Goal: Transaction & Acquisition: Purchase product/service

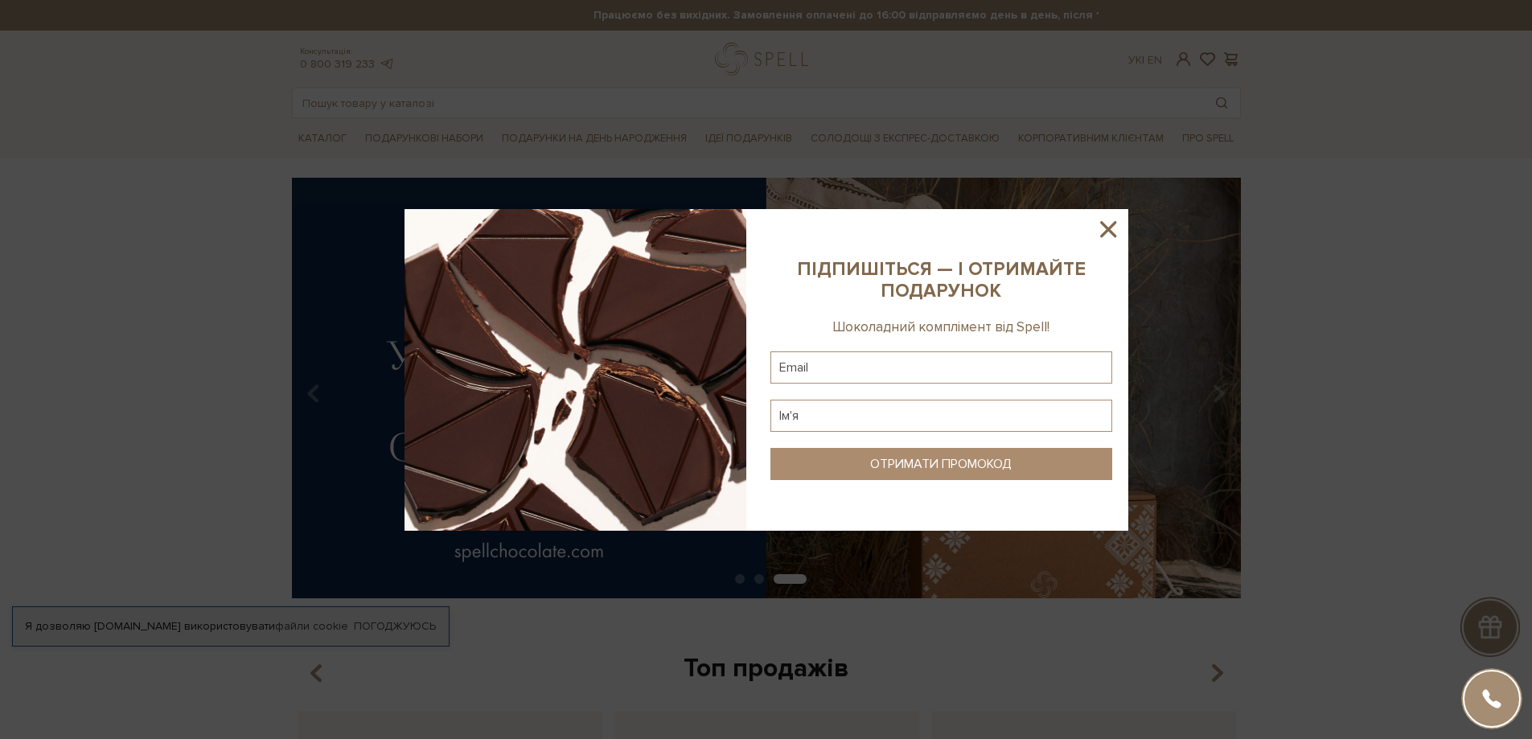
click at [1102, 231] on icon at bounding box center [1108, 229] width 27 height 27
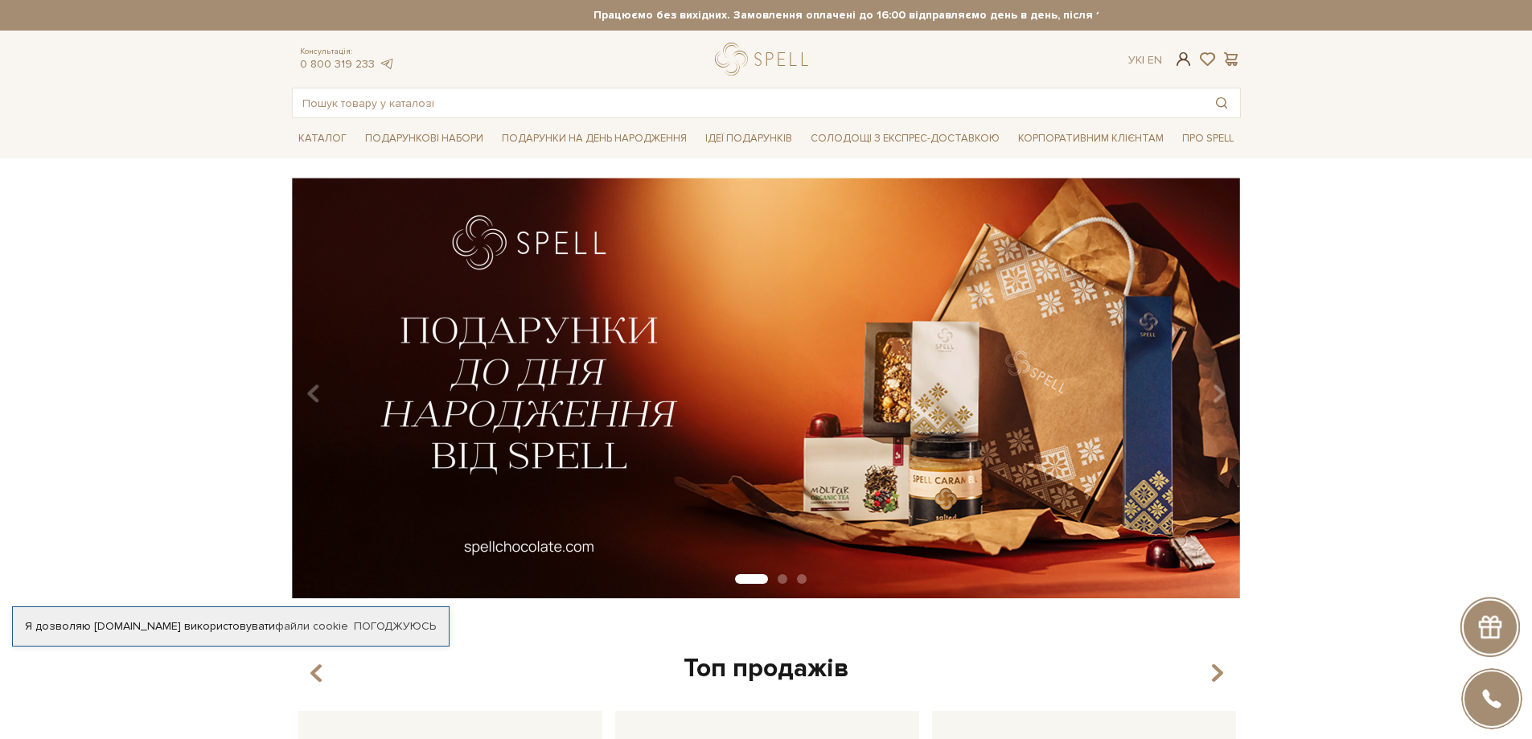
click at [1178, 58] on span at bounding box center [1182, 59] width 19 height 17
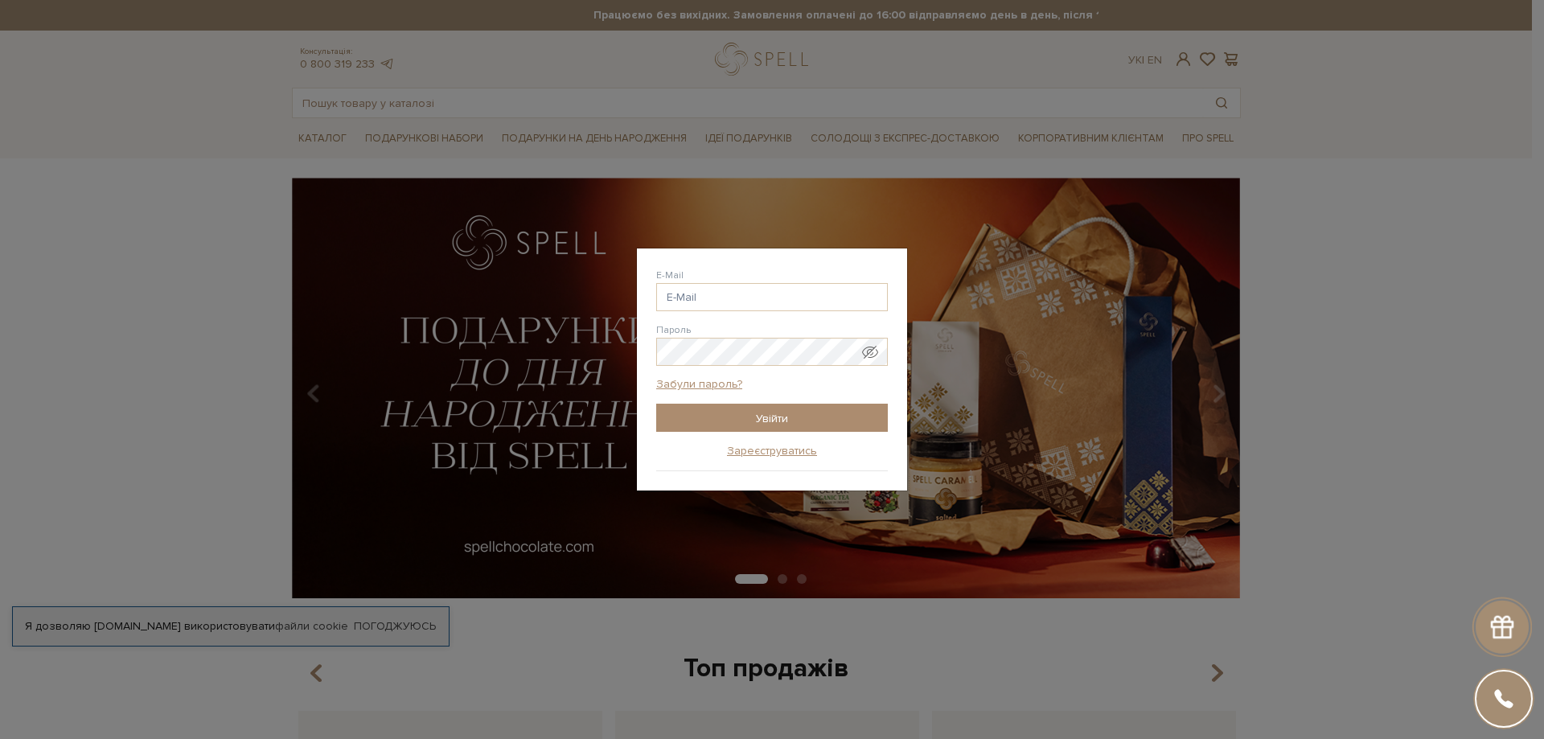
click at [721, 280] on div "E-Mail" at bounding box center [772, 289] width 232 height 43
click at [720, 301] on input "E-Mail" at bounding box center [772, 297] width 232 height 28
click at [721, 298] on input "E-Mail" at bounding box center [772, 297] width 232 height 28
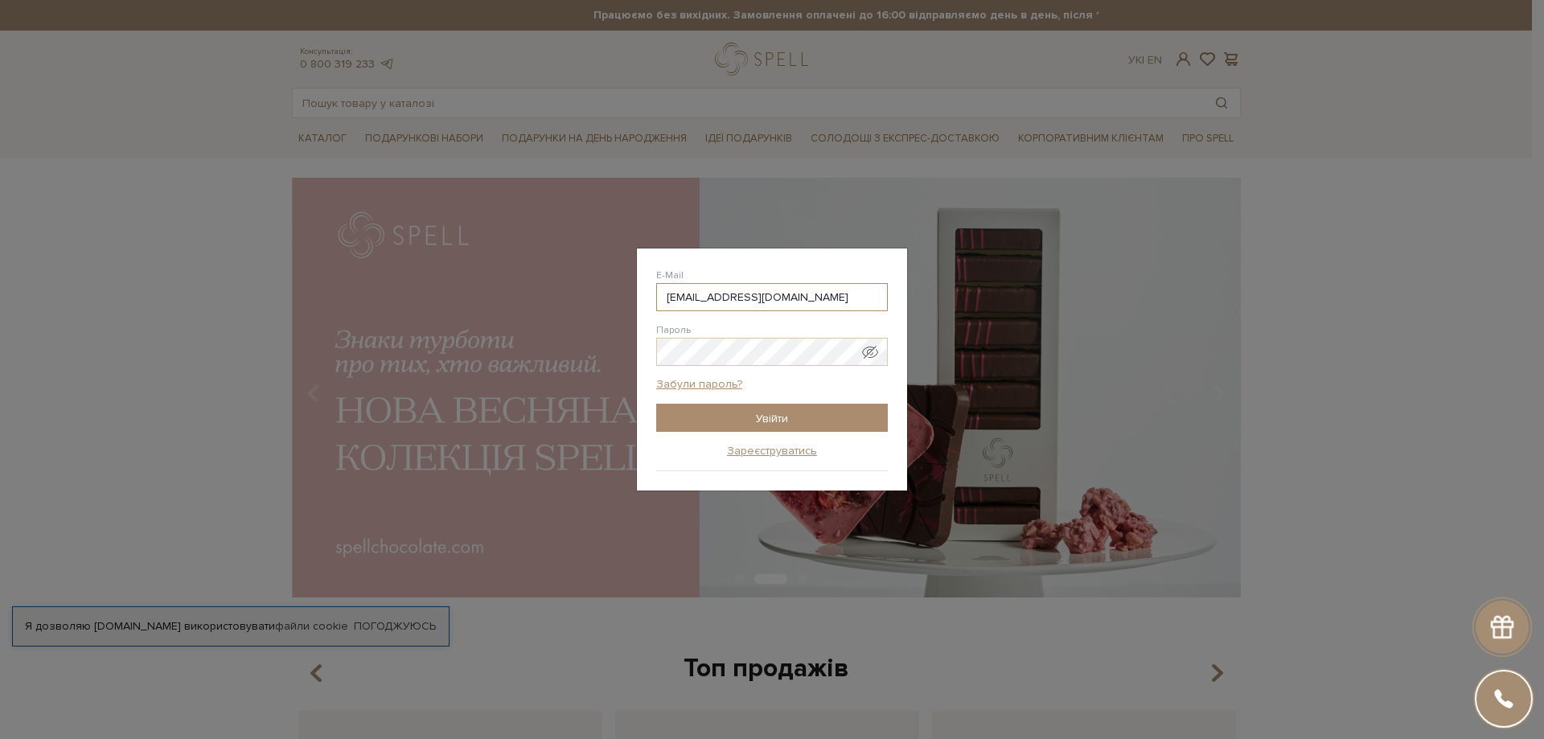
type input "korchevuy@gmail.com"
click at [769, 418] on input "Увійти" at bounding box center [772, 418] width 232 height 28
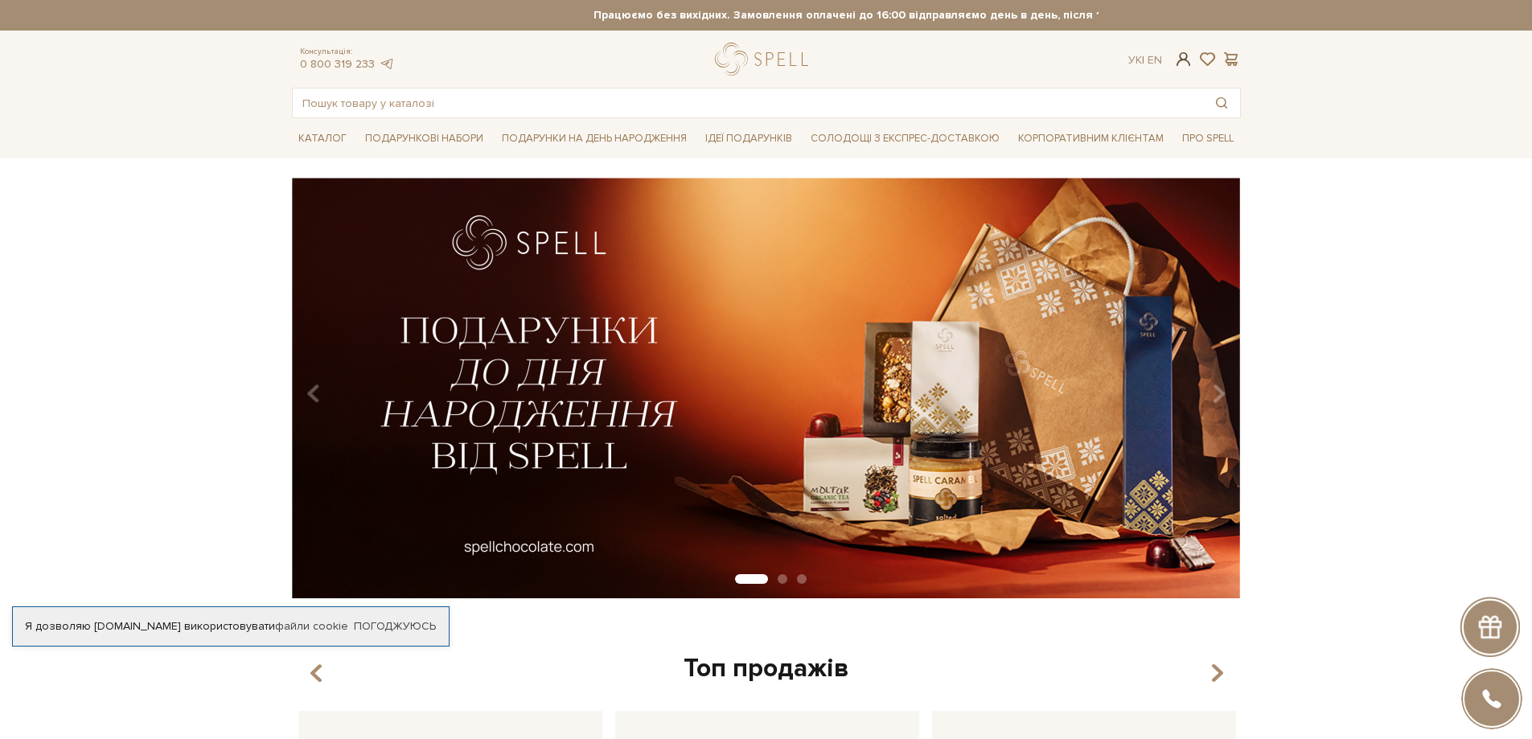
click at [1182, 60] on span at bounding box center [1182, 59] width 19 height 17
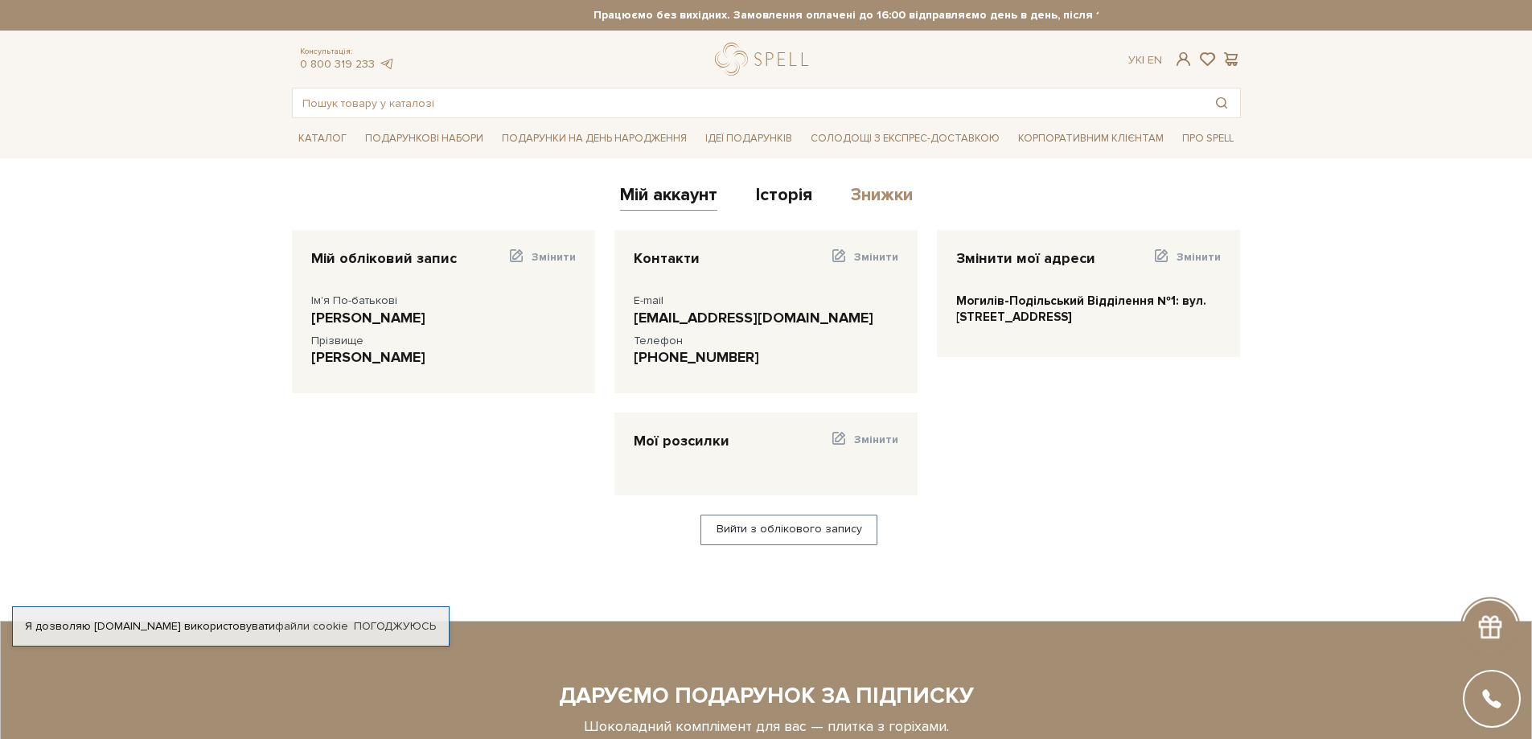
click at [870, 195] on link "Знижки" at bounding box center [882, 197] width 62 height 27
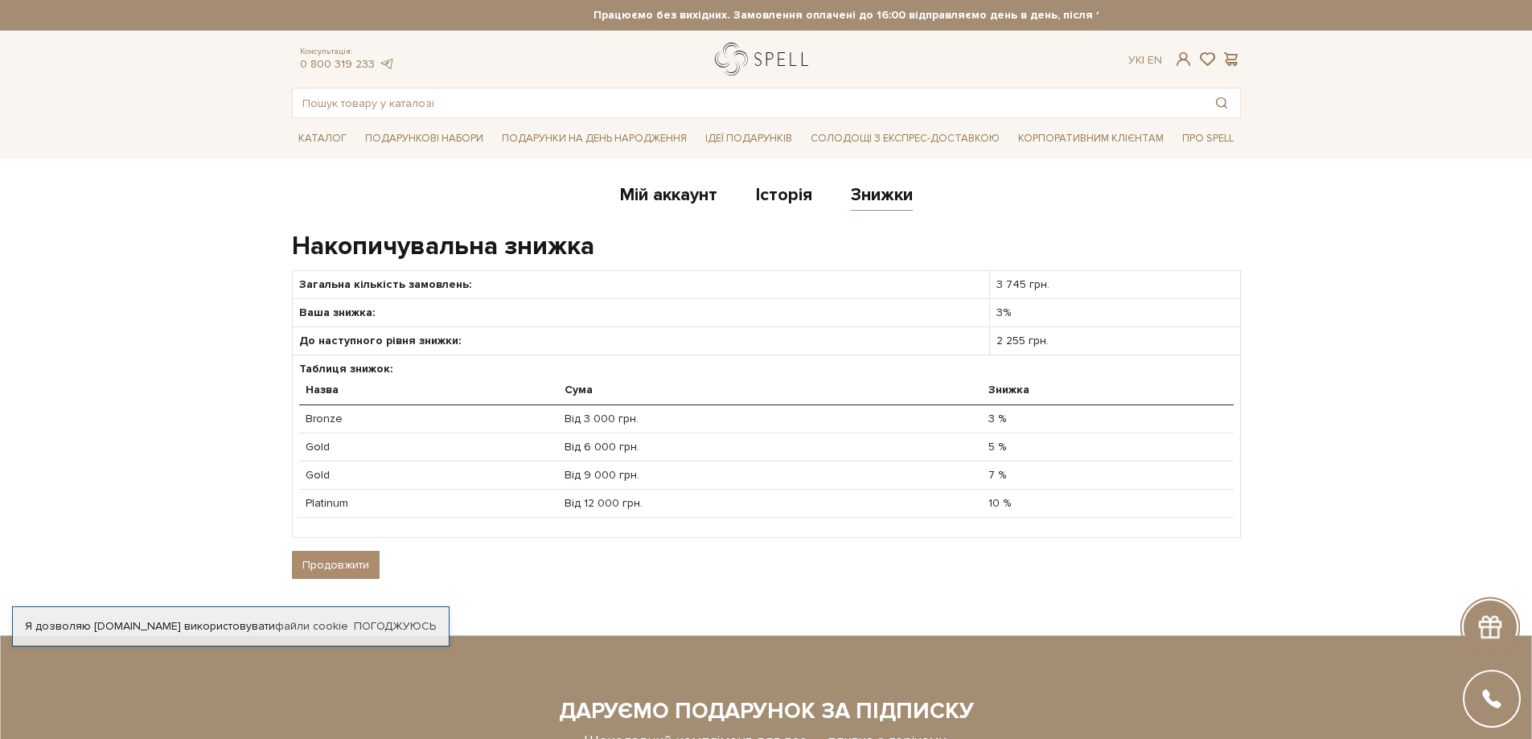
click at [739, 63] on link "logo" at bounding box center [765, 59] width 101 height 33
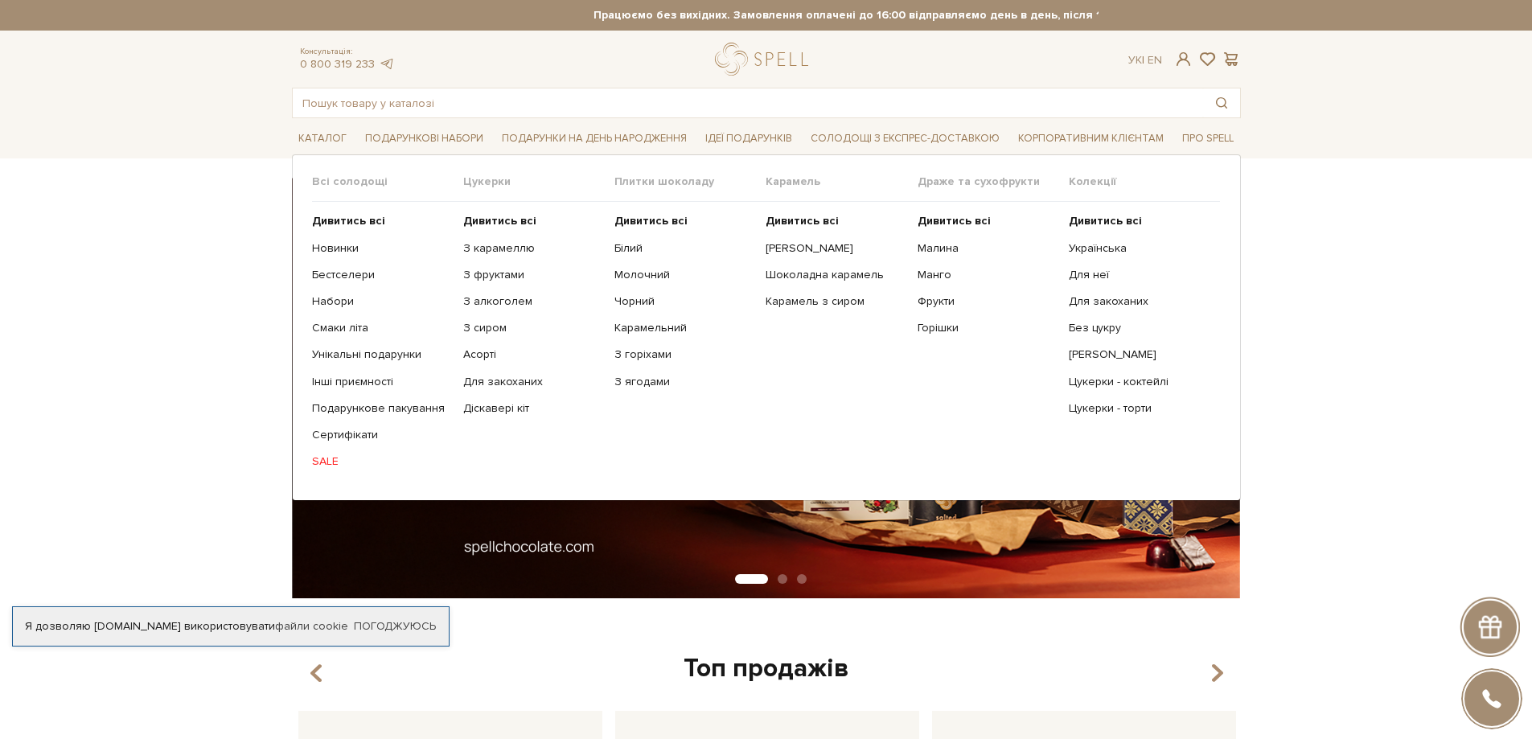
click at [327, 458] on link "SALE" at bounding box center [381, 461] width 139 height 14
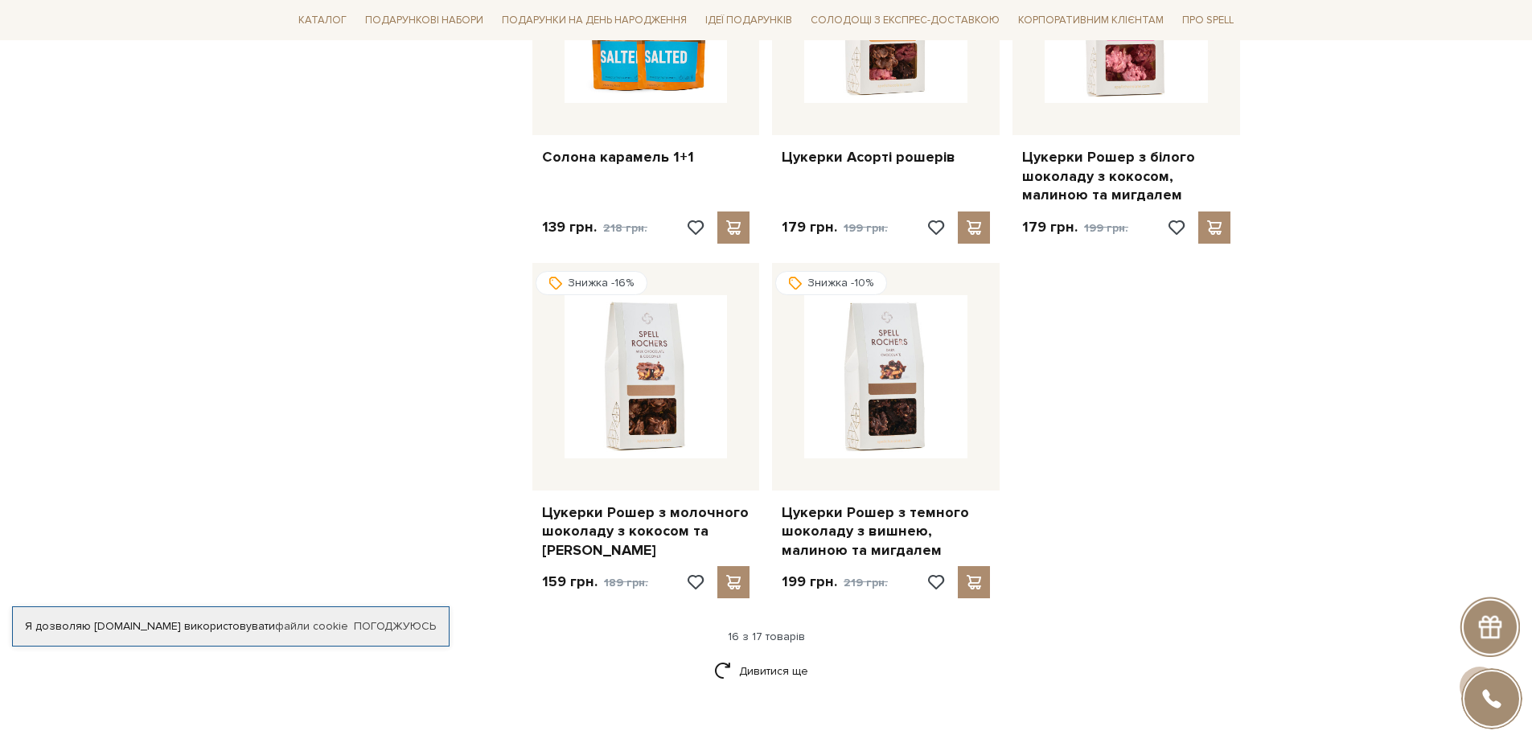
scroll to position [1850, 0]
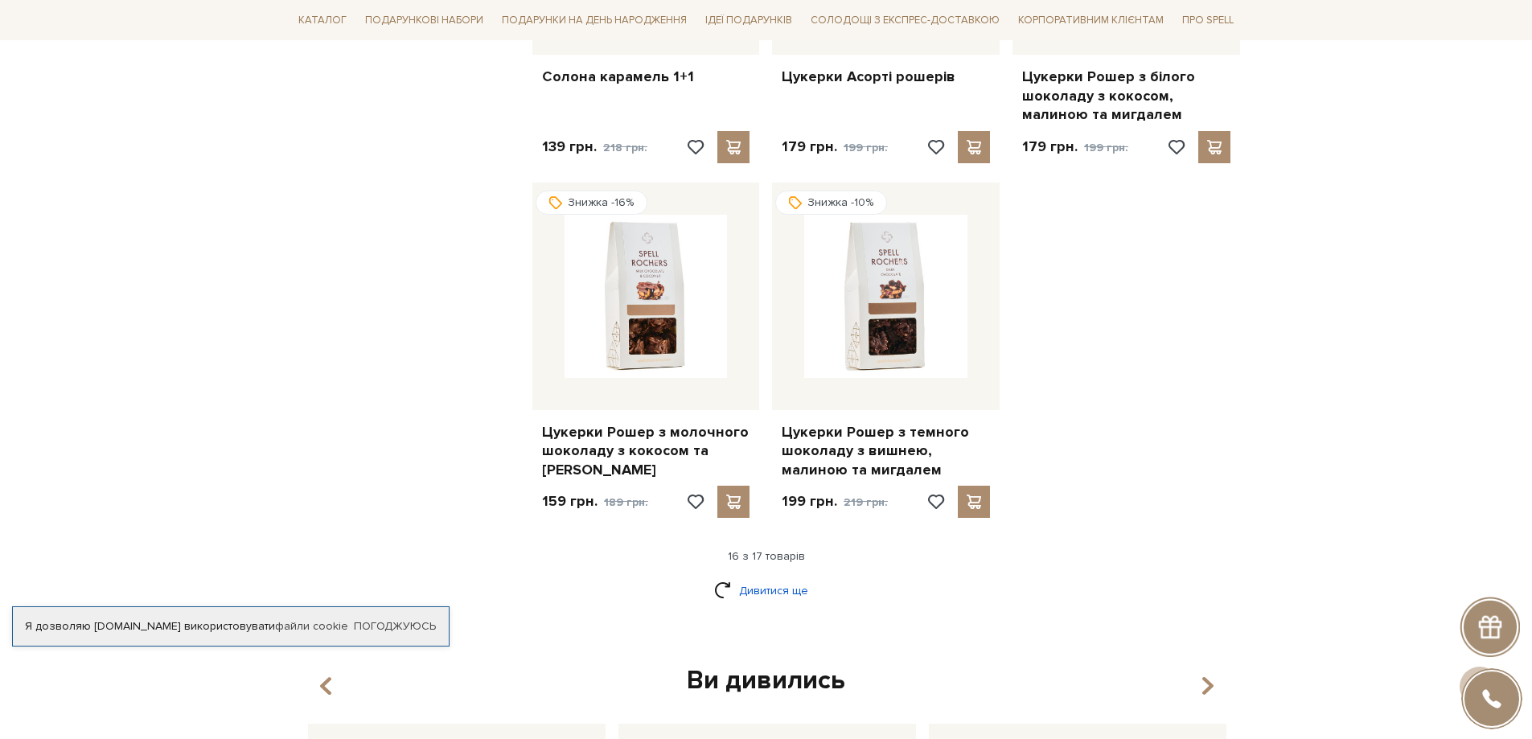
click at [786, 577] on link "Дивитися ще" at bounding box center [766, 591] width 105 height 28
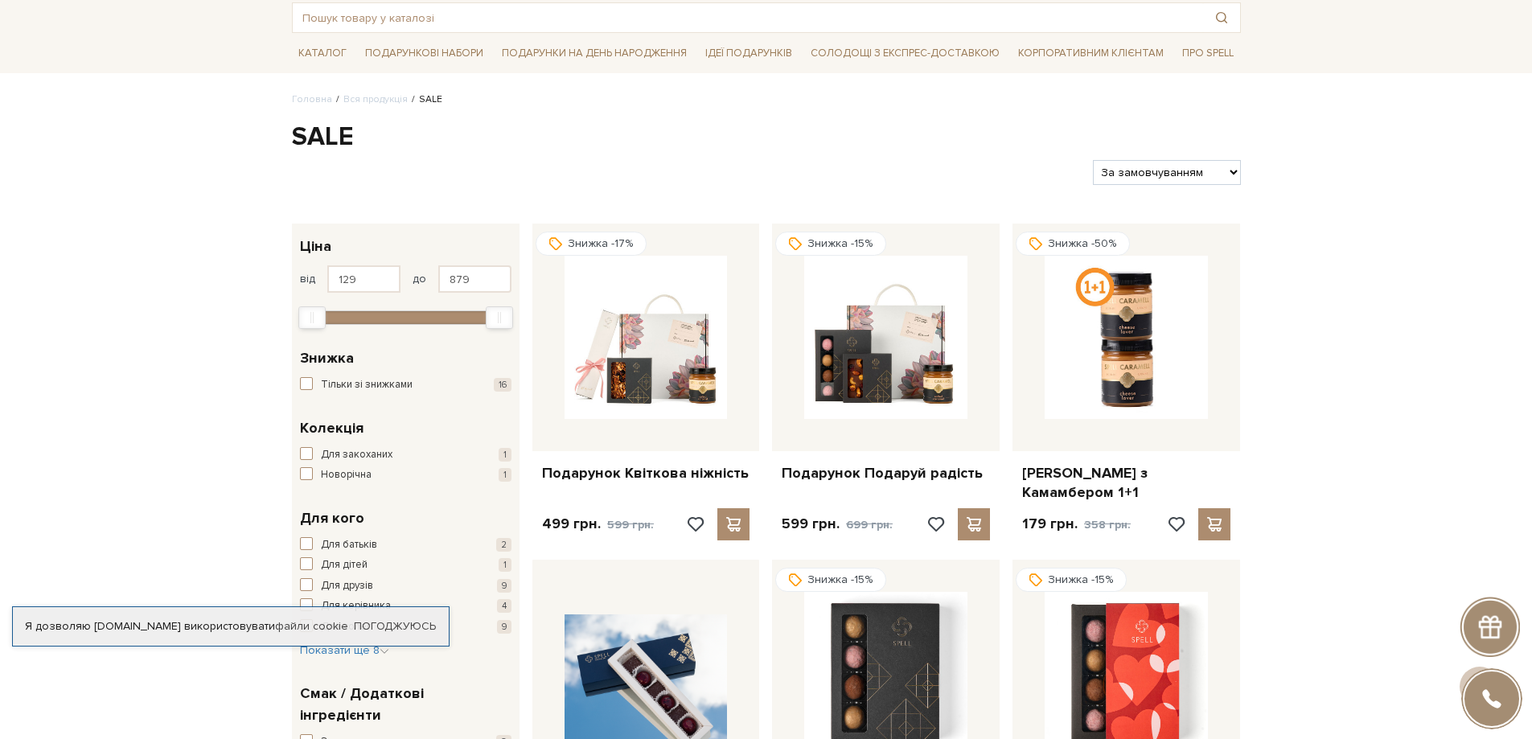
scroll to position [0, 0]
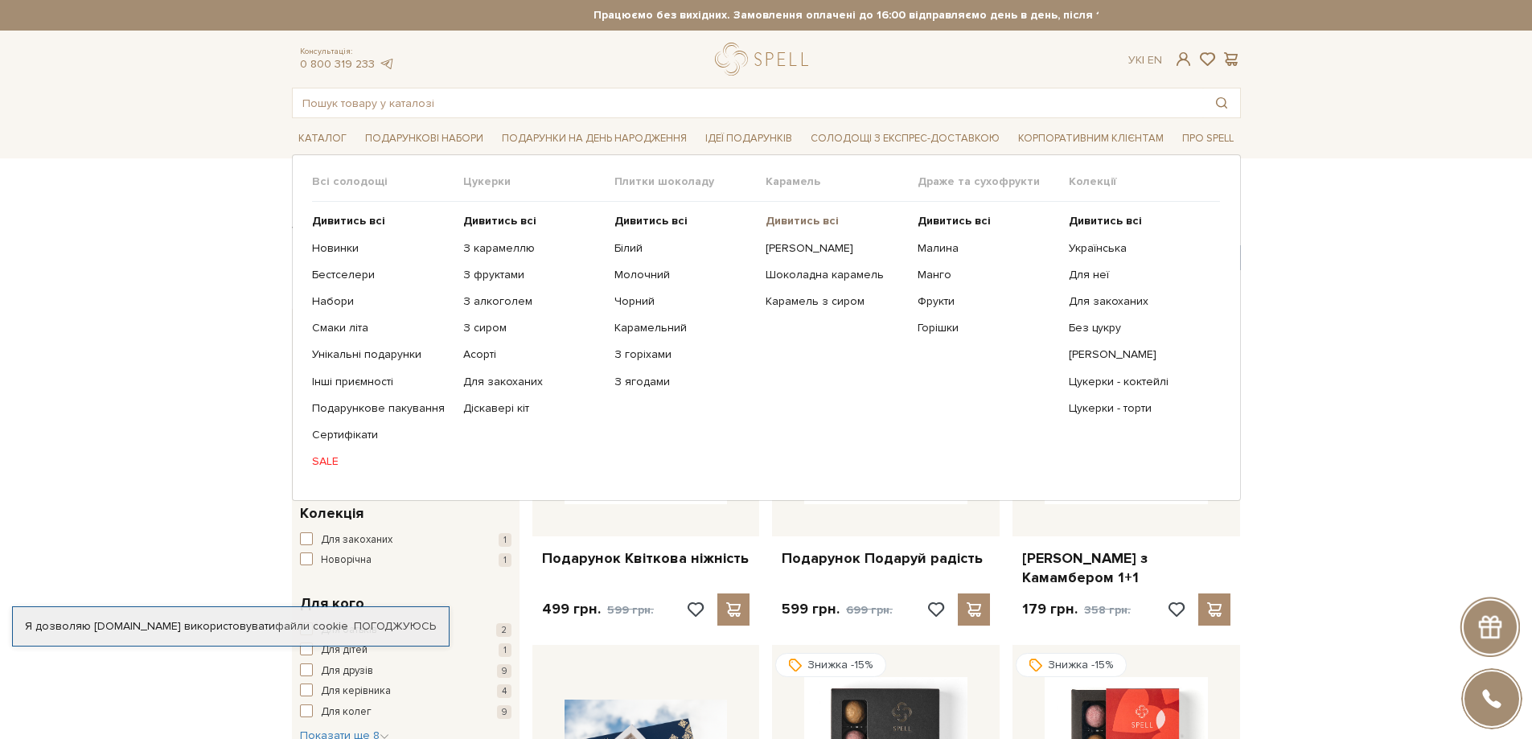
click at [798, 221] on b "Дивитись всі" at bounding box center [802, 221] width 73 height 14
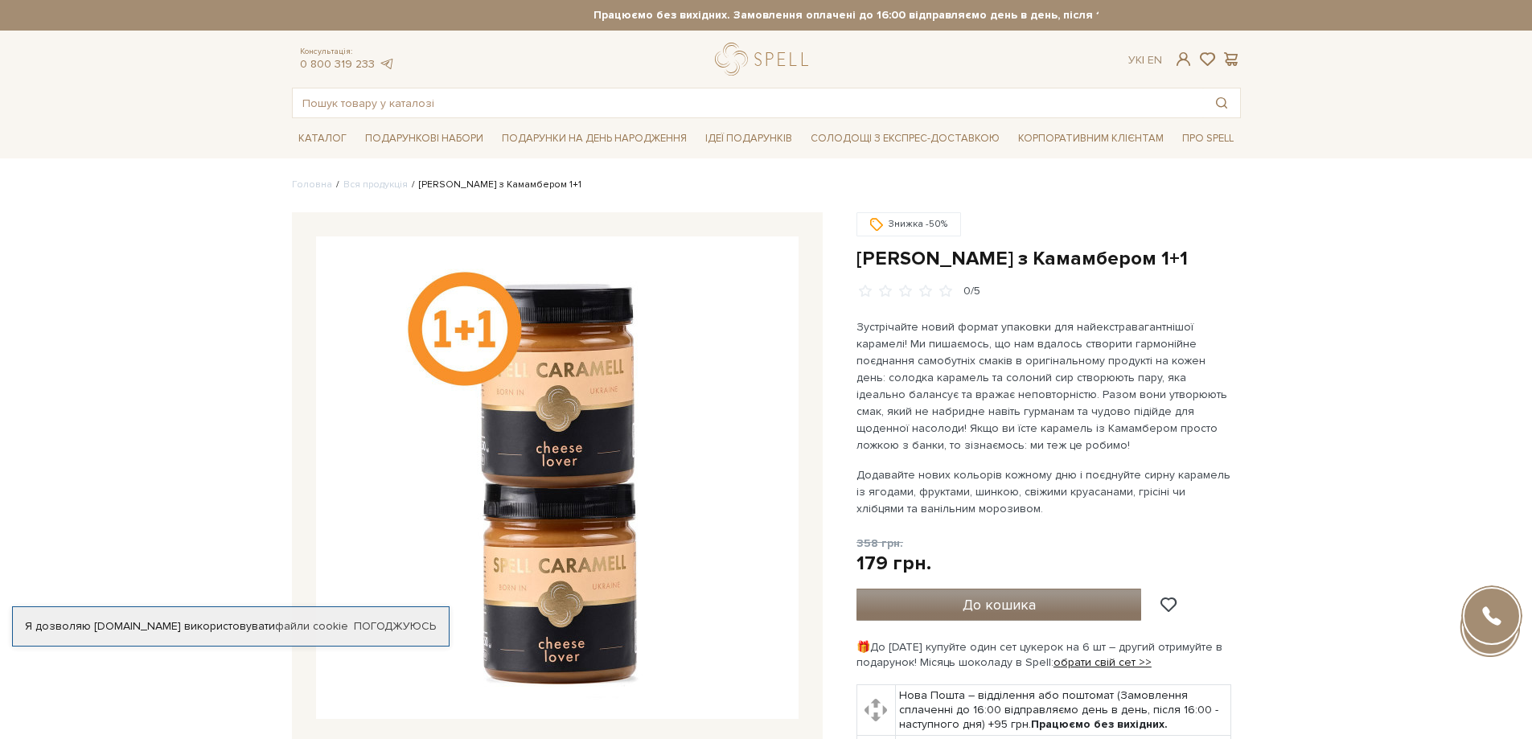
click at [1021, 597] on span "До кошика" at bounding box center [999, 605] width 73 height 18
click at [995, 605] on span "До кошика" at bounding box center [999, 605] width 73 height 18
click at [873, 133] on link "Солодощі з експрес-доставкою" at bounding box center [905, 138] width 202 height 27
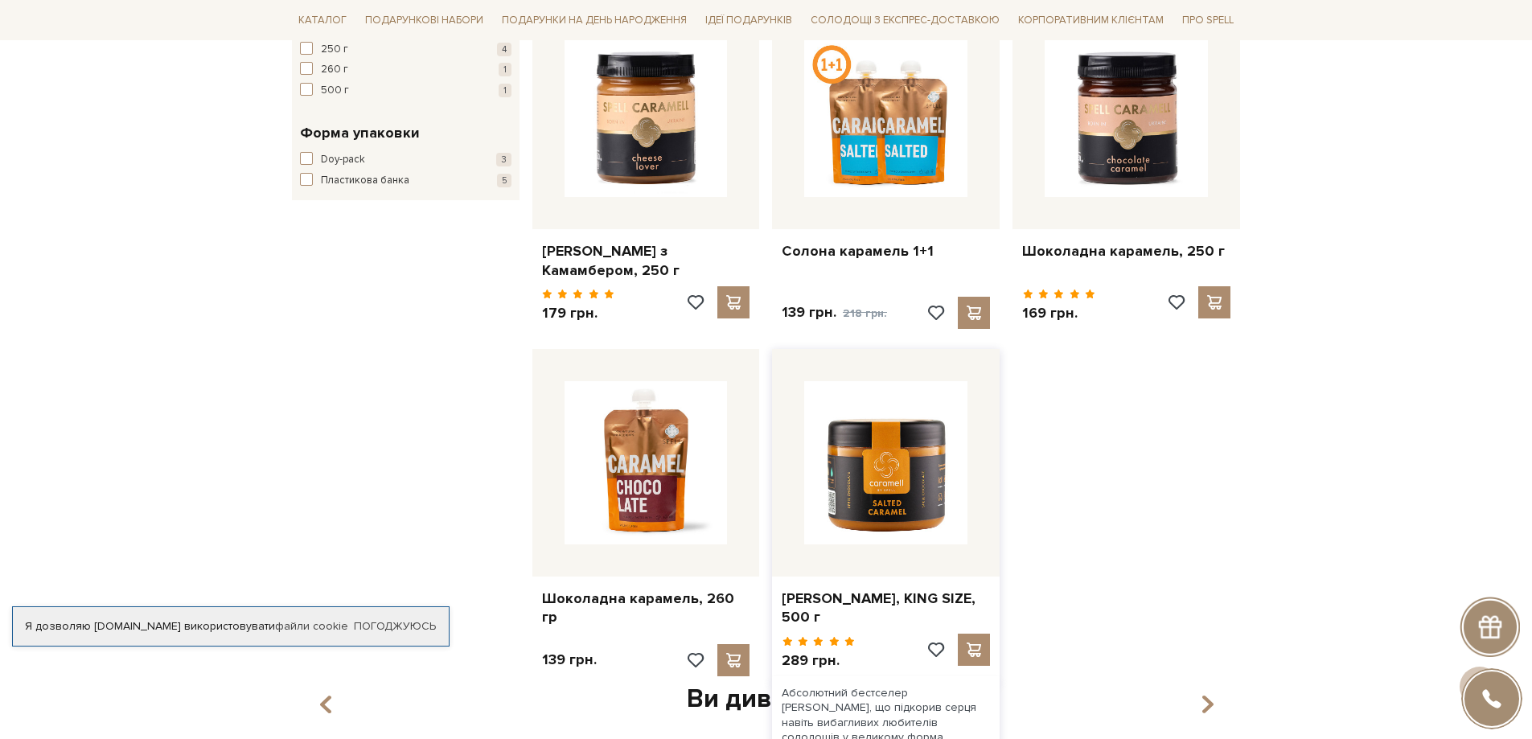
scroll to position [804, 0]
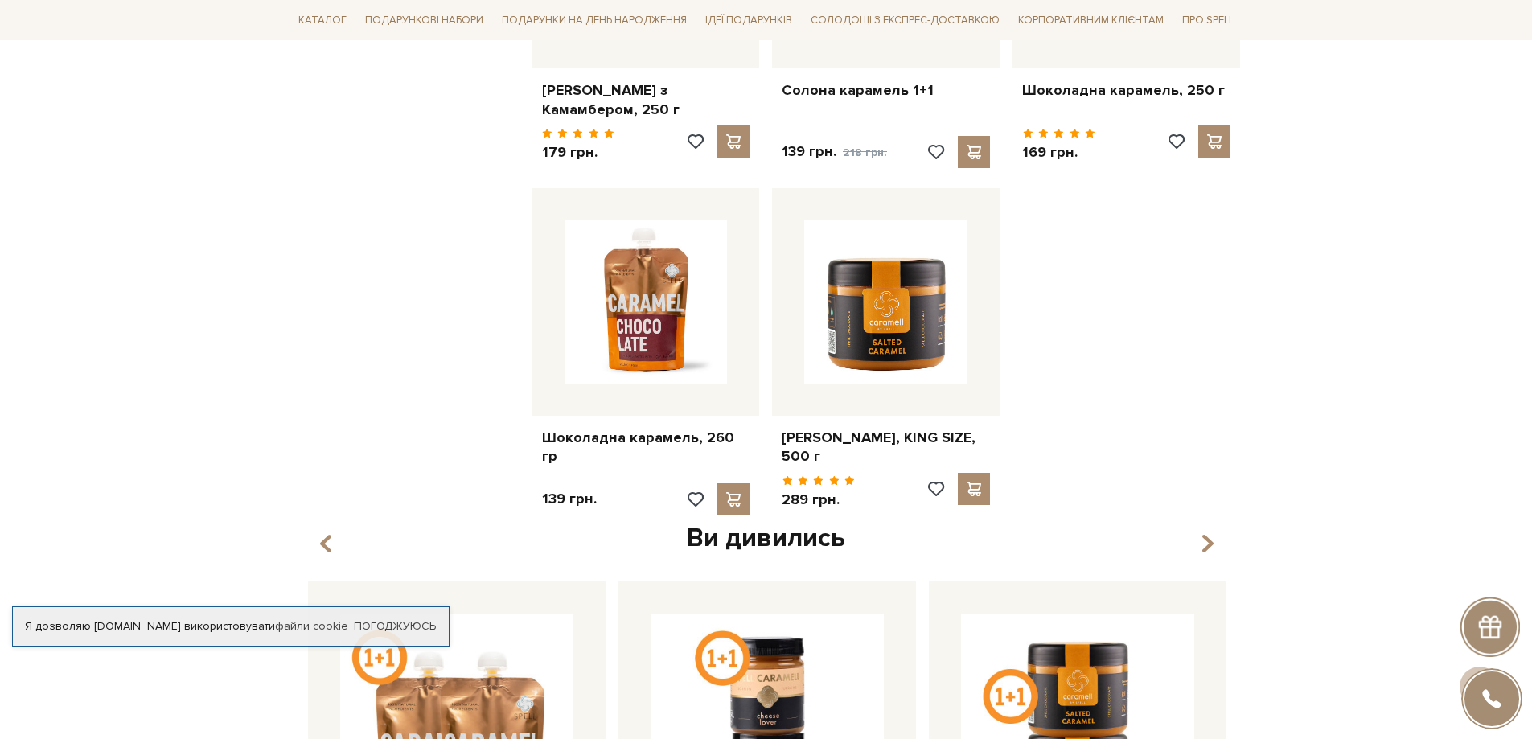
click at [1170, 332] on div "[PERSON_NAME], 250 г" at bounding box center [886, 7] width 721 height 1030
click at [921, 346] on img at bounding box center [885, 301] width 163 height 163
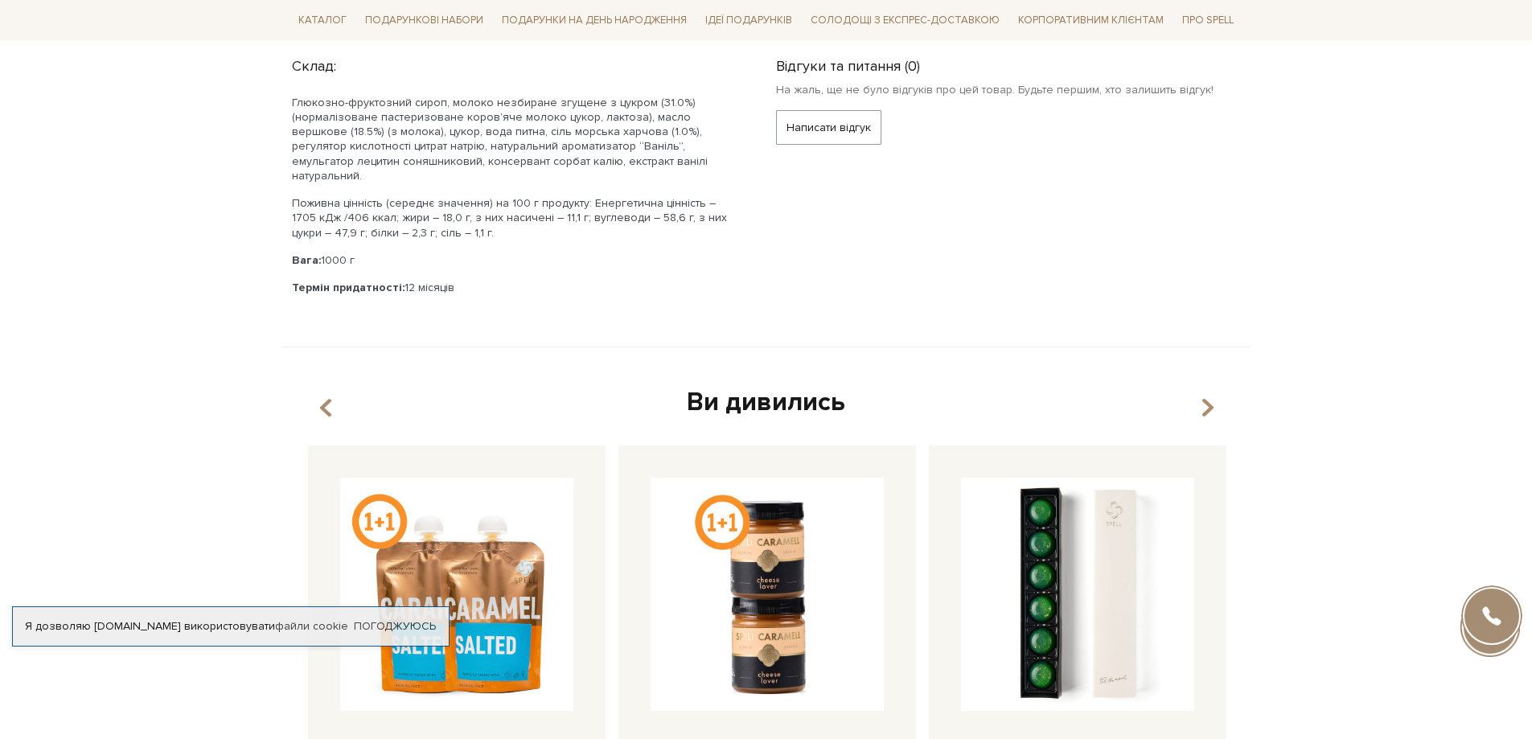
scroll to position [1126, 0]
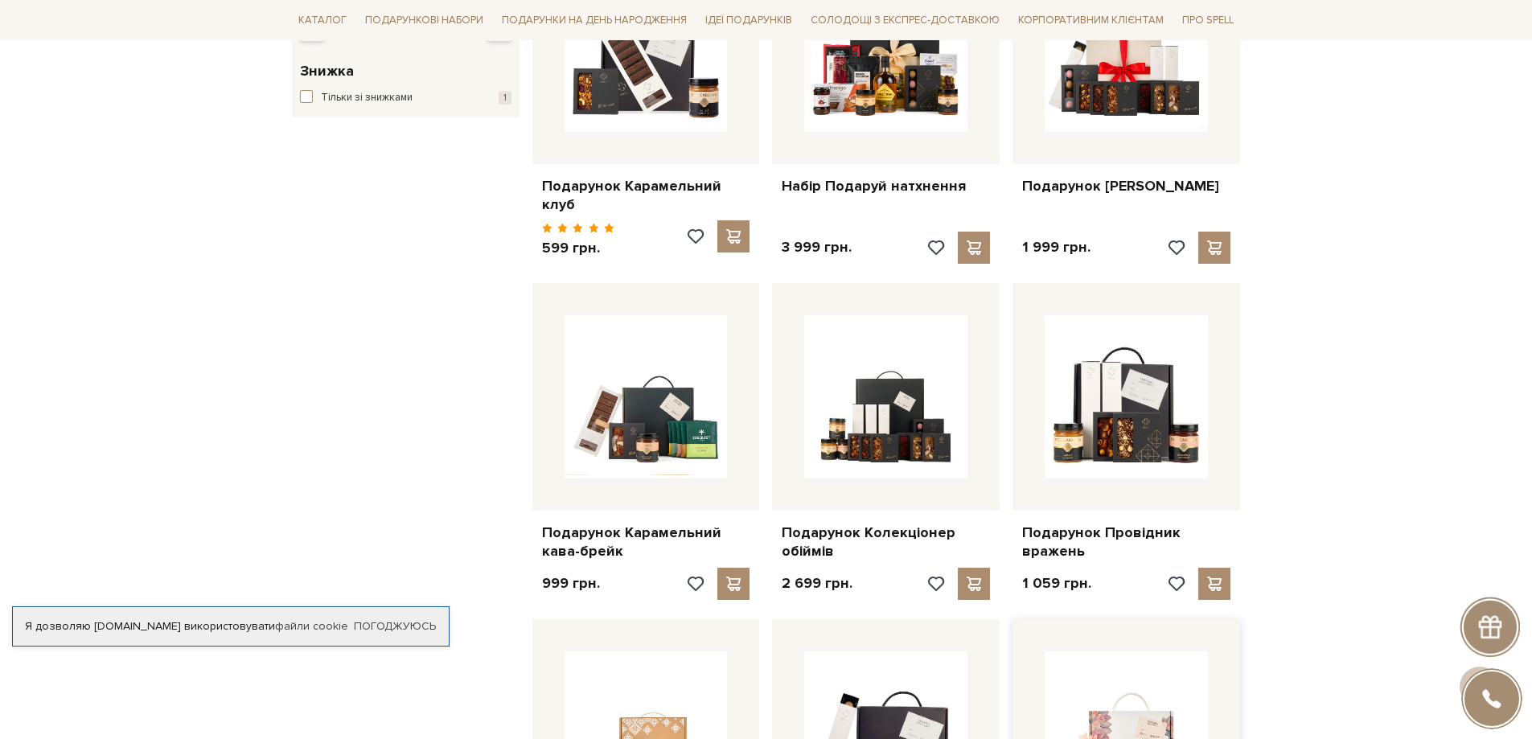
scroll to position [804, 0]
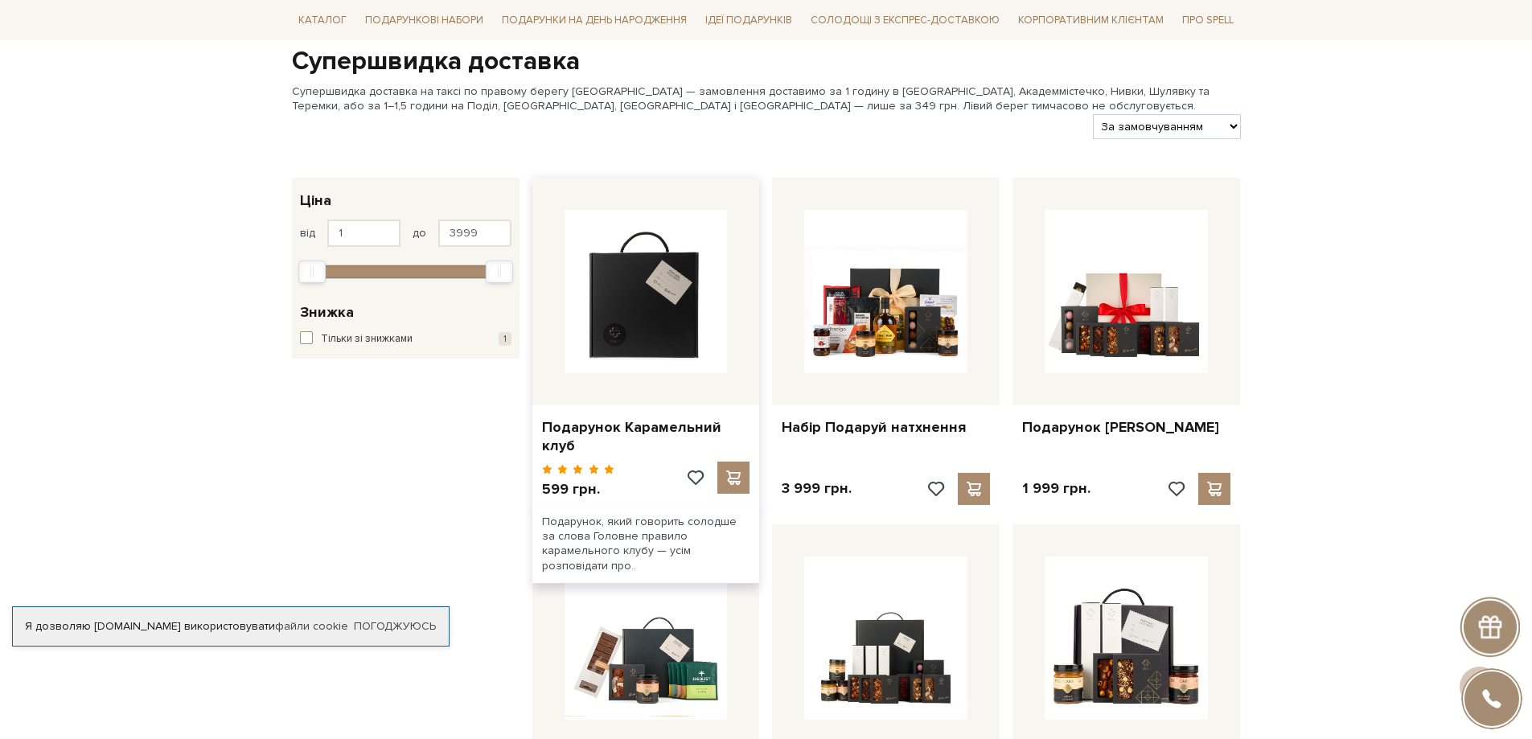
scroll to position [0, 0]
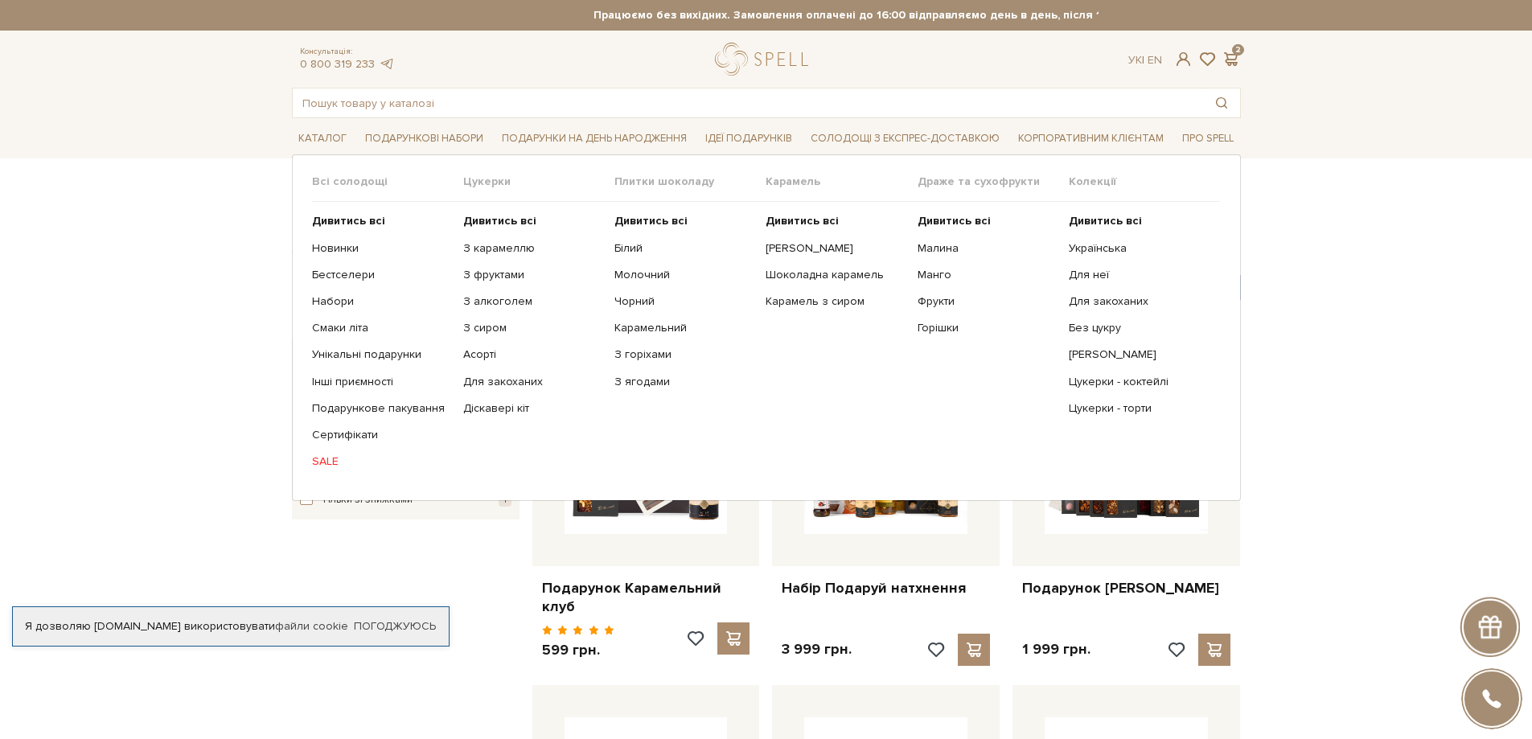
click at [318, 463] on link "SALE" at bounding box center [381, 461] width 139 height 14
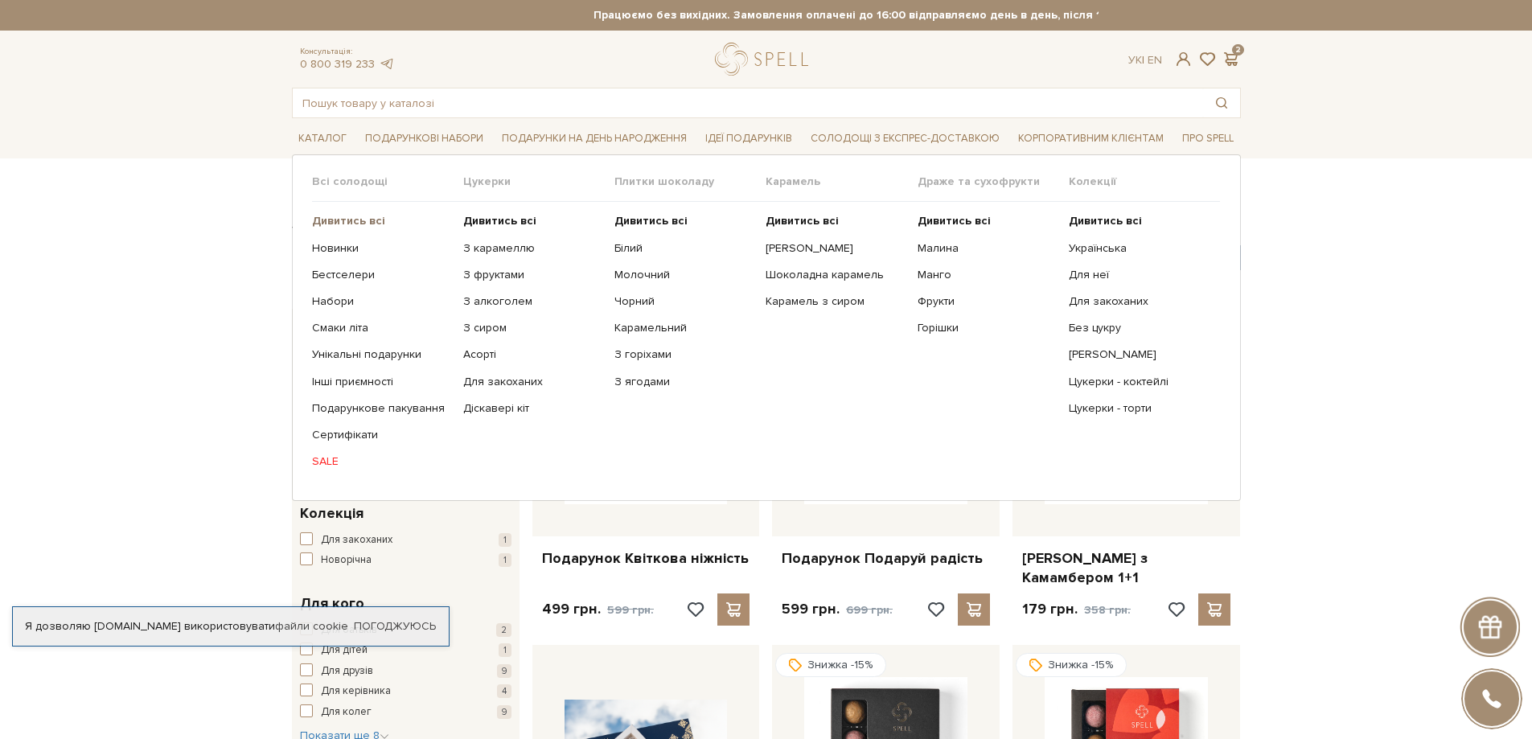
click at [339, 221] on b "Дивитись всі" at bounding box center [348, 221] width 73 height 14
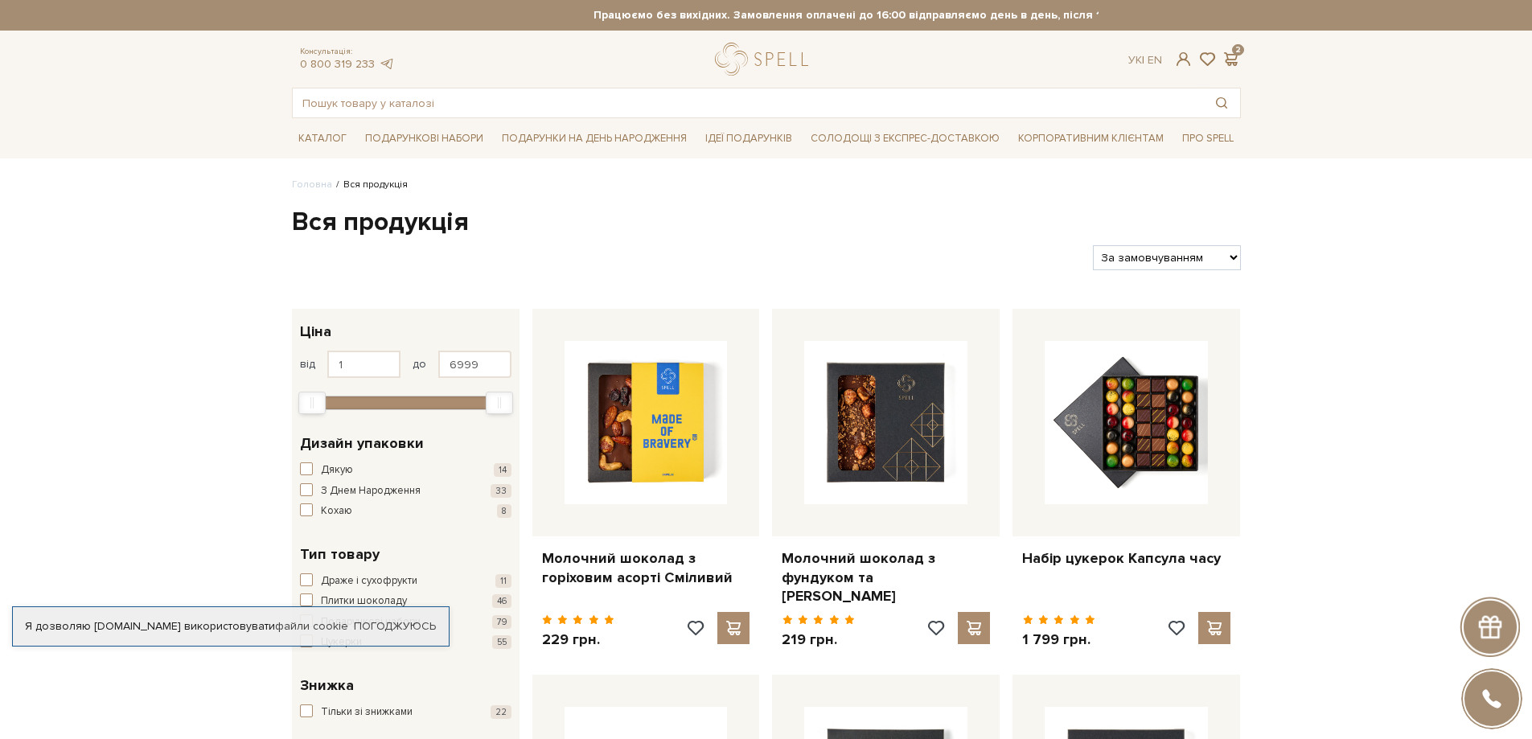
drag, startPoint x: 1382, startPoint y: 494, endPoint x: 1361, endPoint y: 491, distance: 21.2
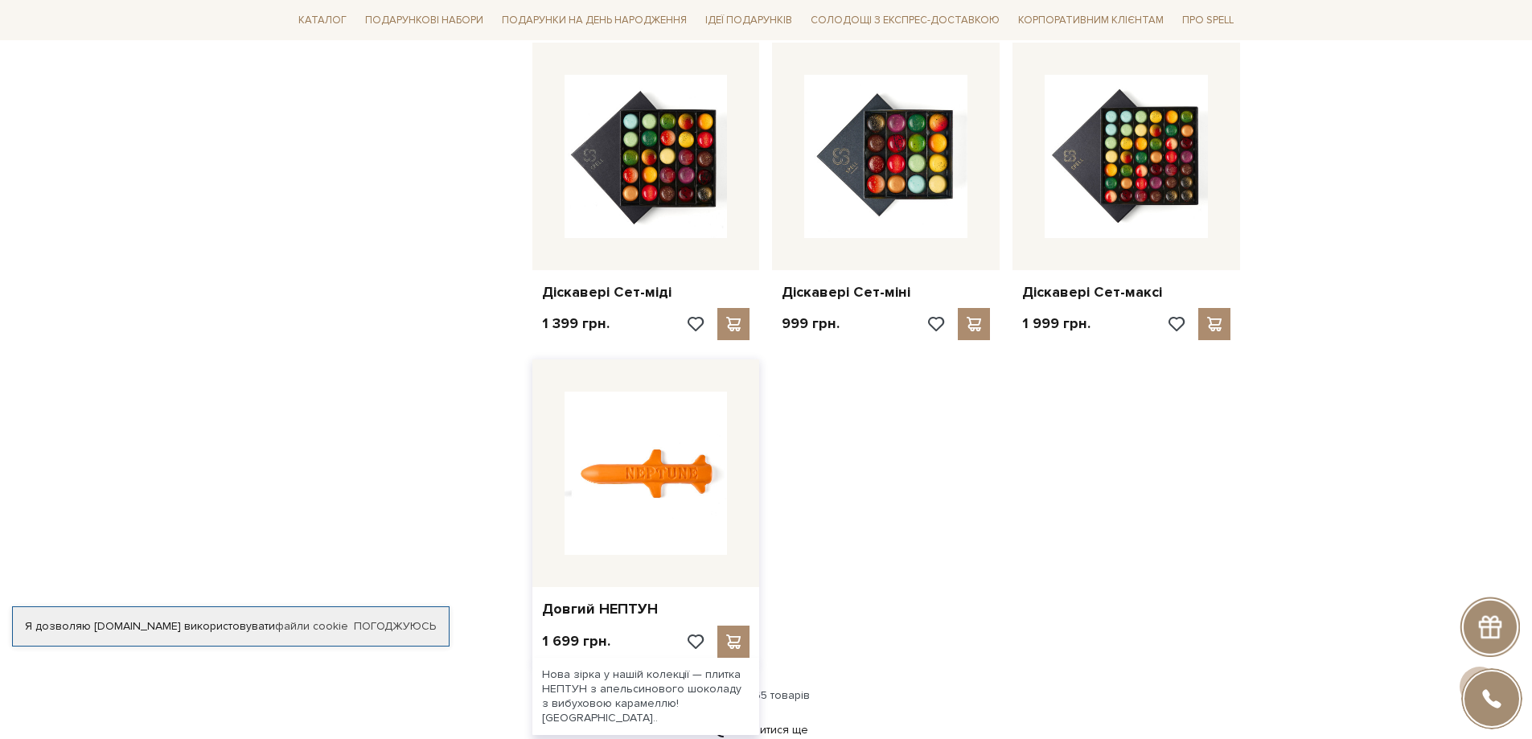
scroll to position [1769, 0]
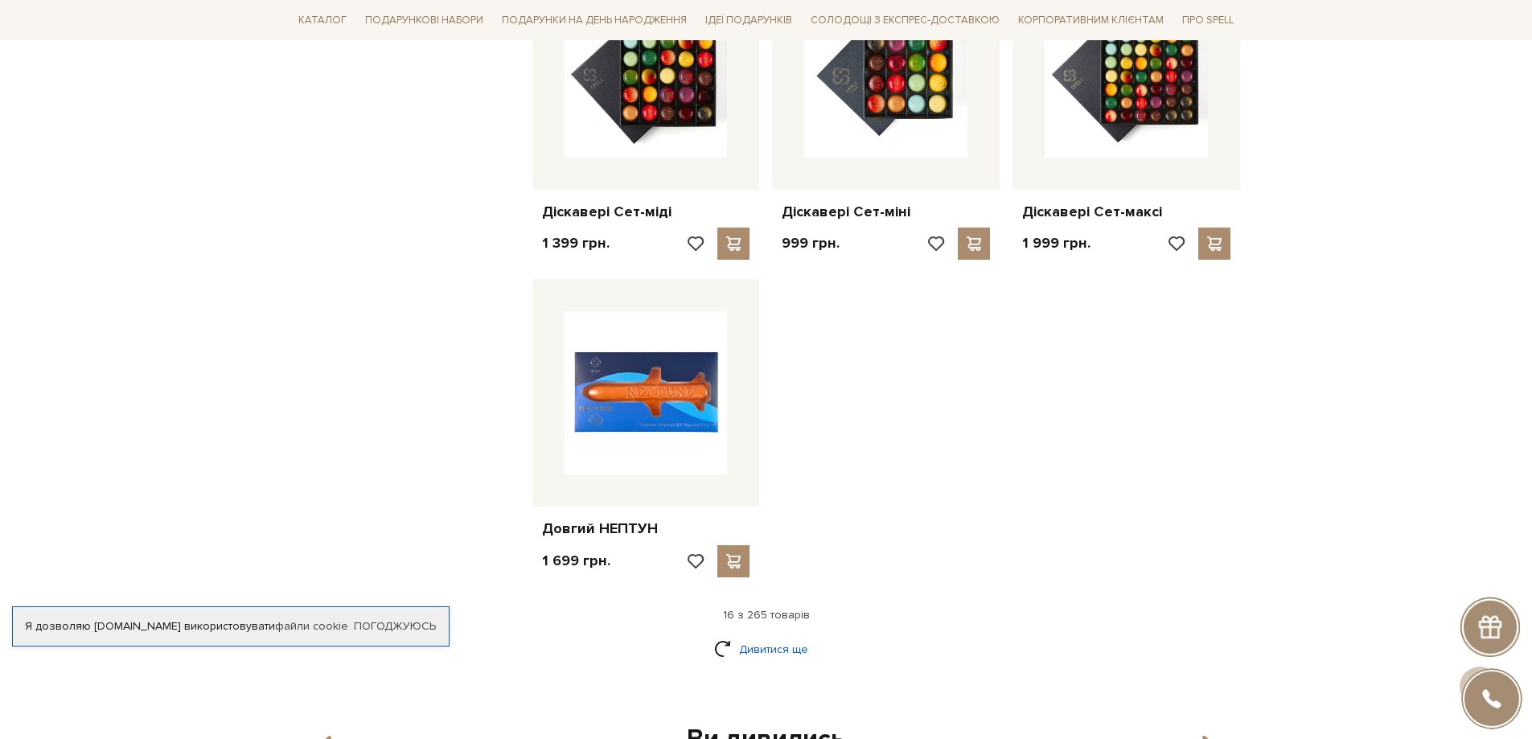
click at [783, 648] on link "Дивитися ще" at bounding box center [766, 649] width 105 height 28
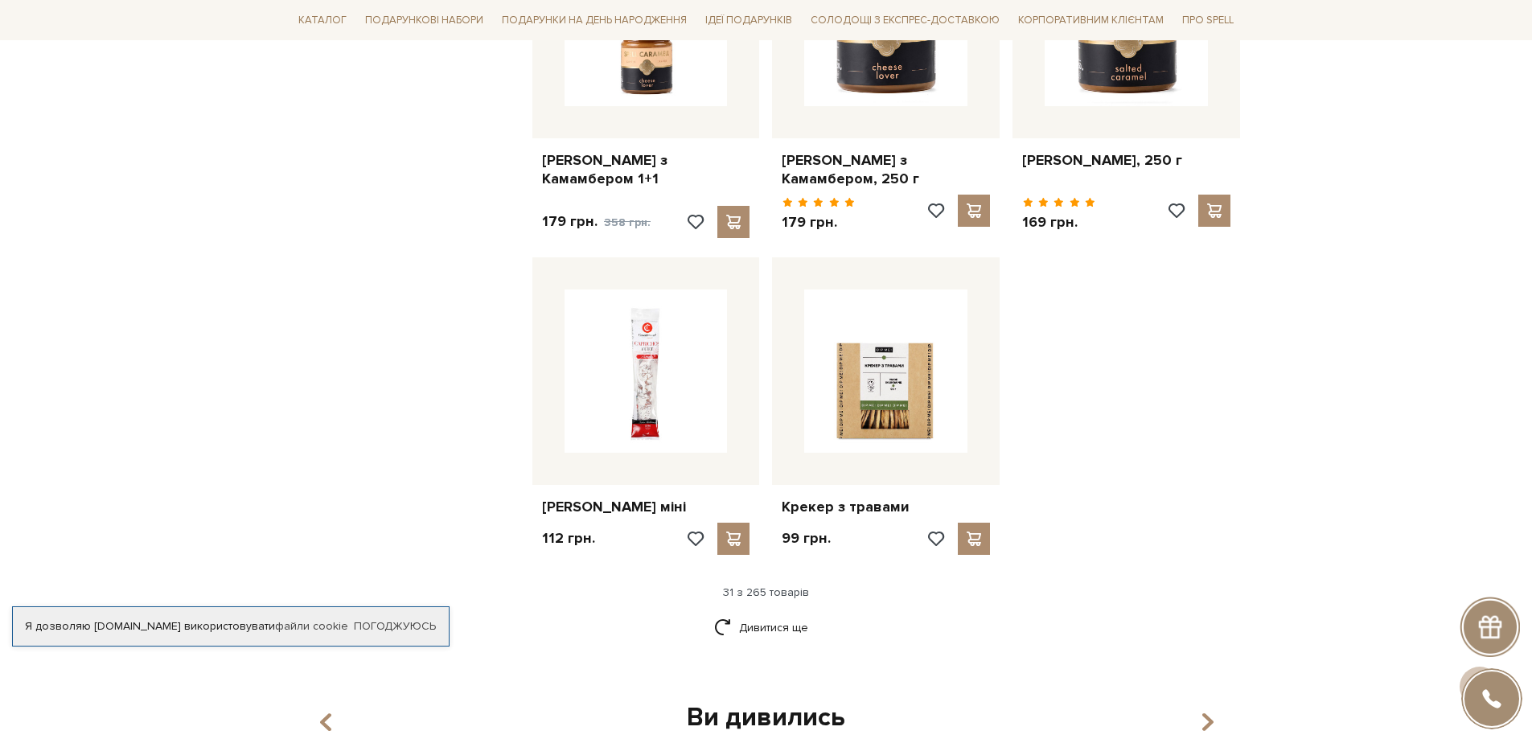
scroll to position [3619, 0]
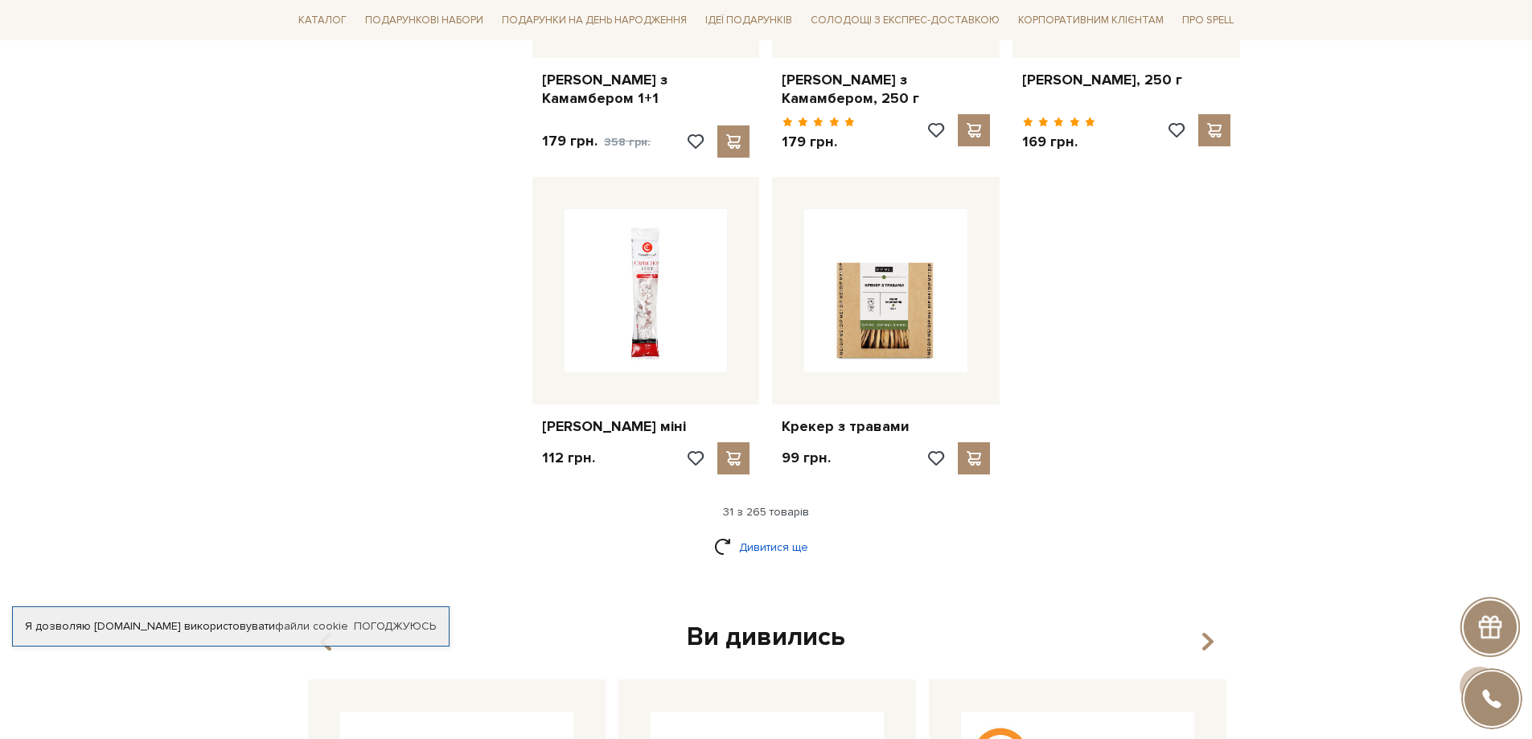
click at [783, 553] on link "Дивитися ще" at bounding box center [766, 547] width 105 height 28
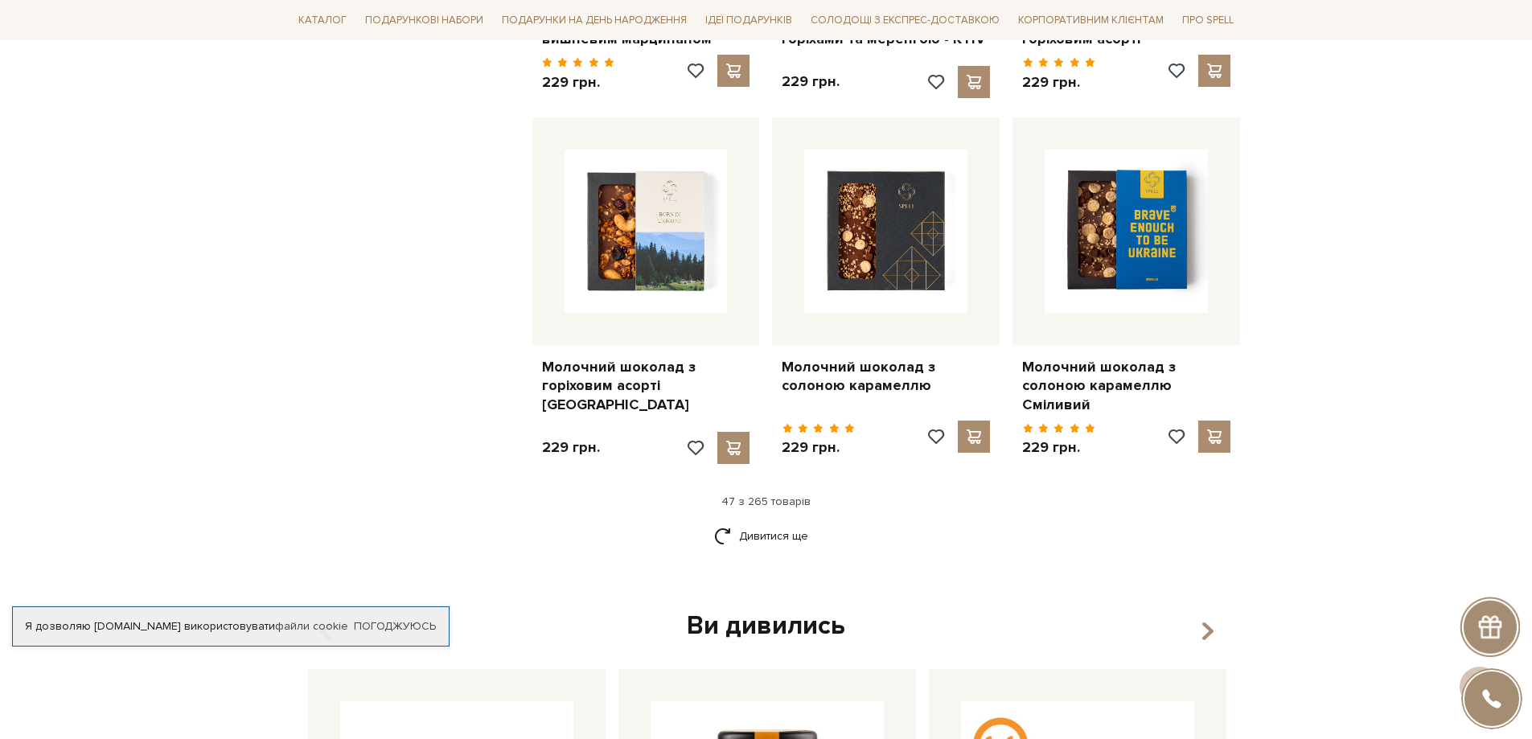
scroll to position [5550, 0]
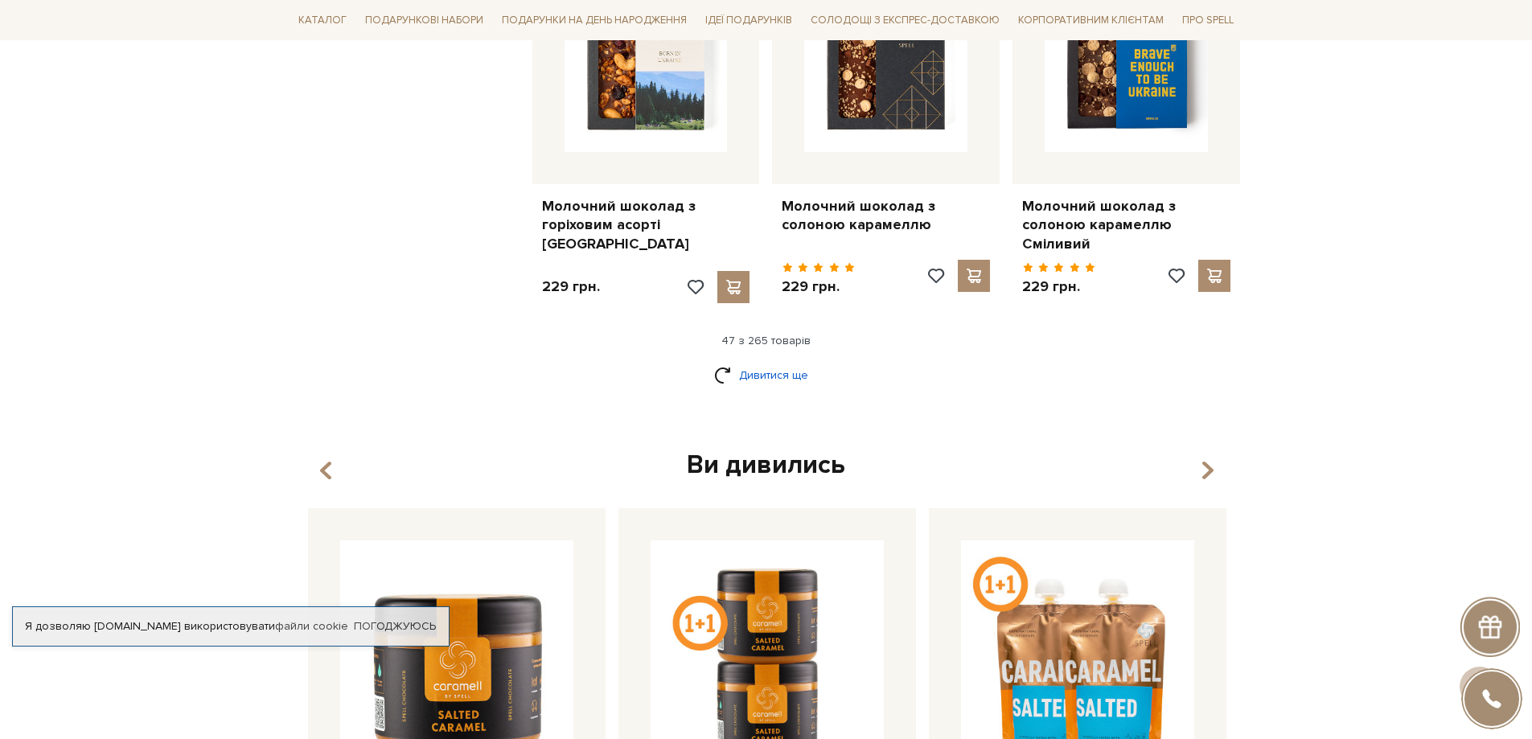
click at [757, 361] on link "Дивитися ще" at bounding box center [766, 375] width 105 height 28
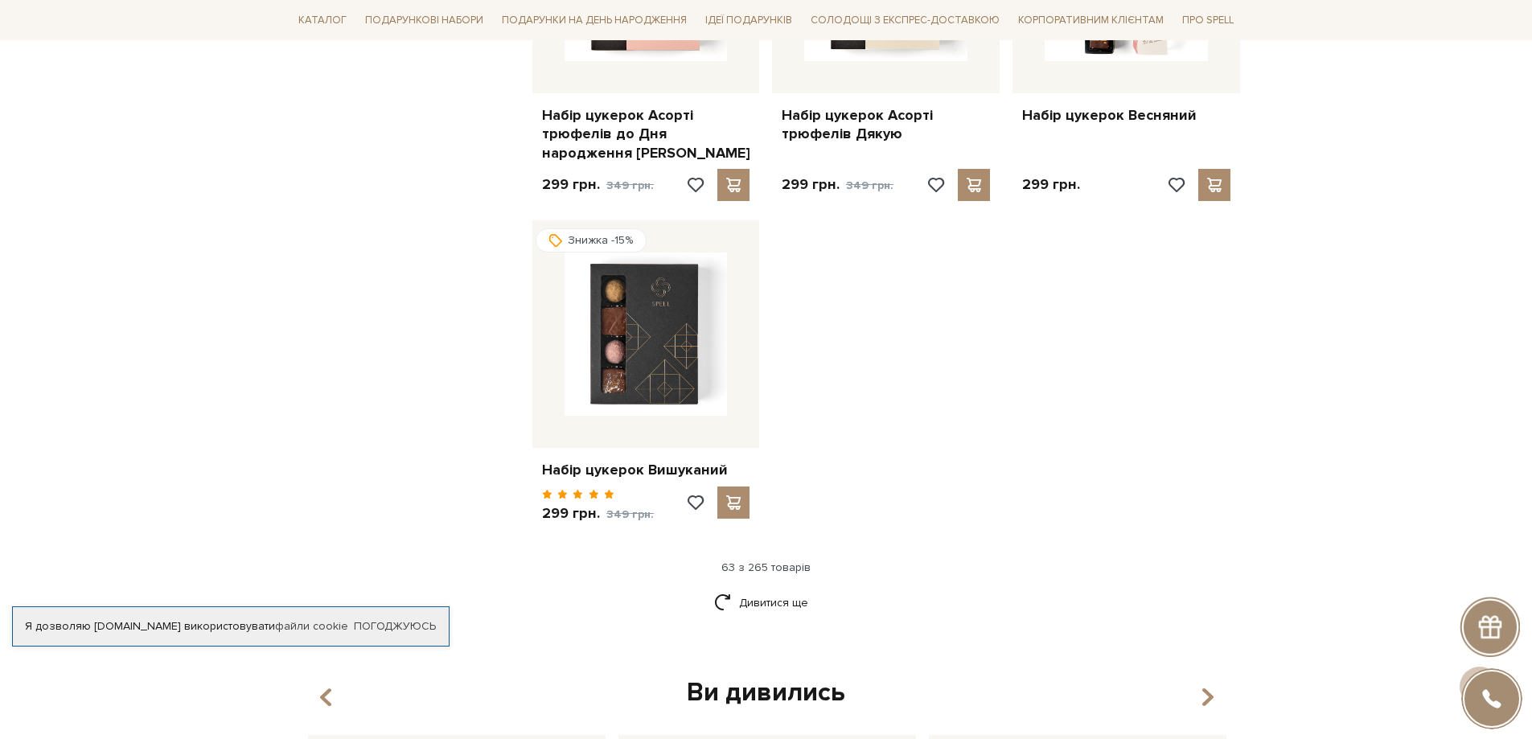
scroll to position [7480, 0]
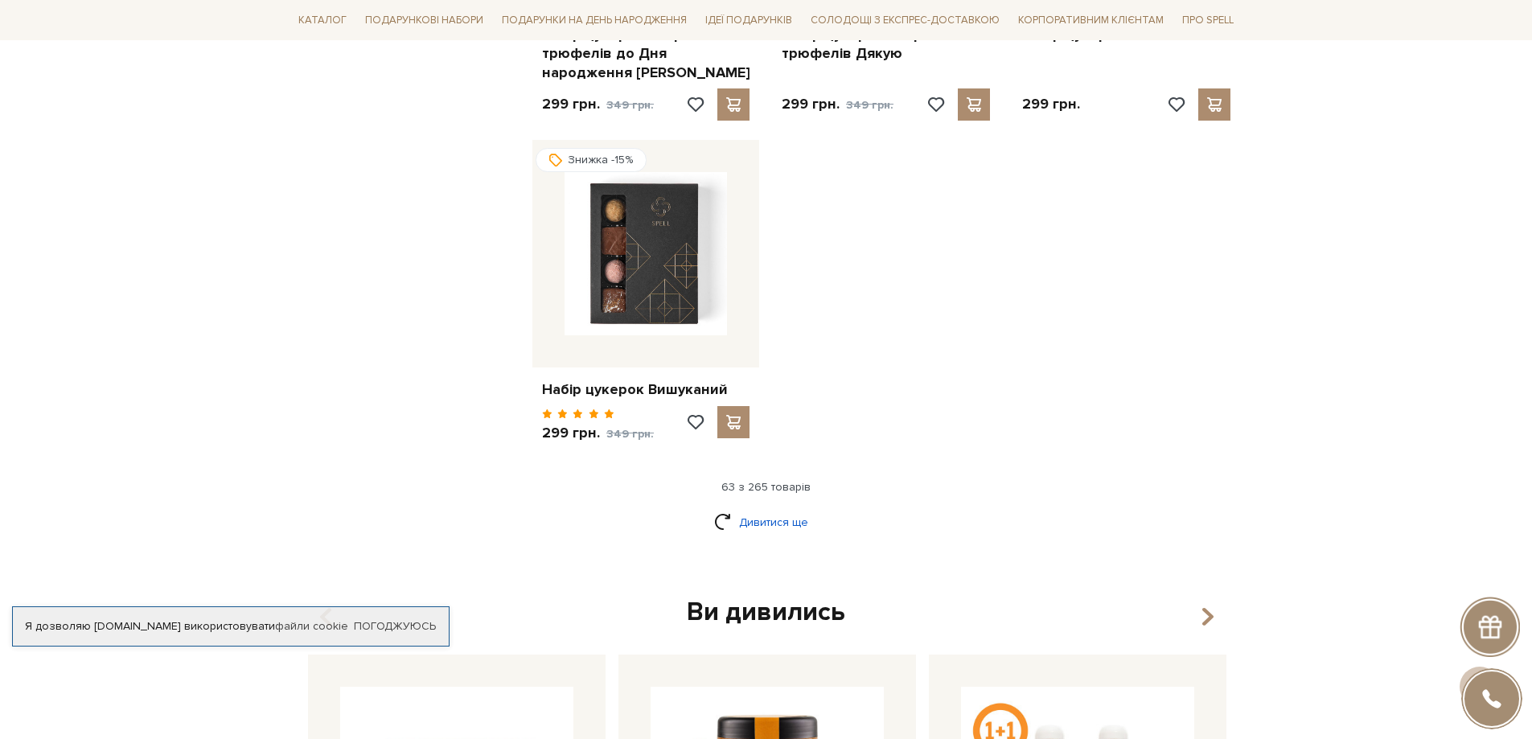
click at [759, 508] on link "Дивитися ще" at bounding box center [766, 522] width 105 height 28
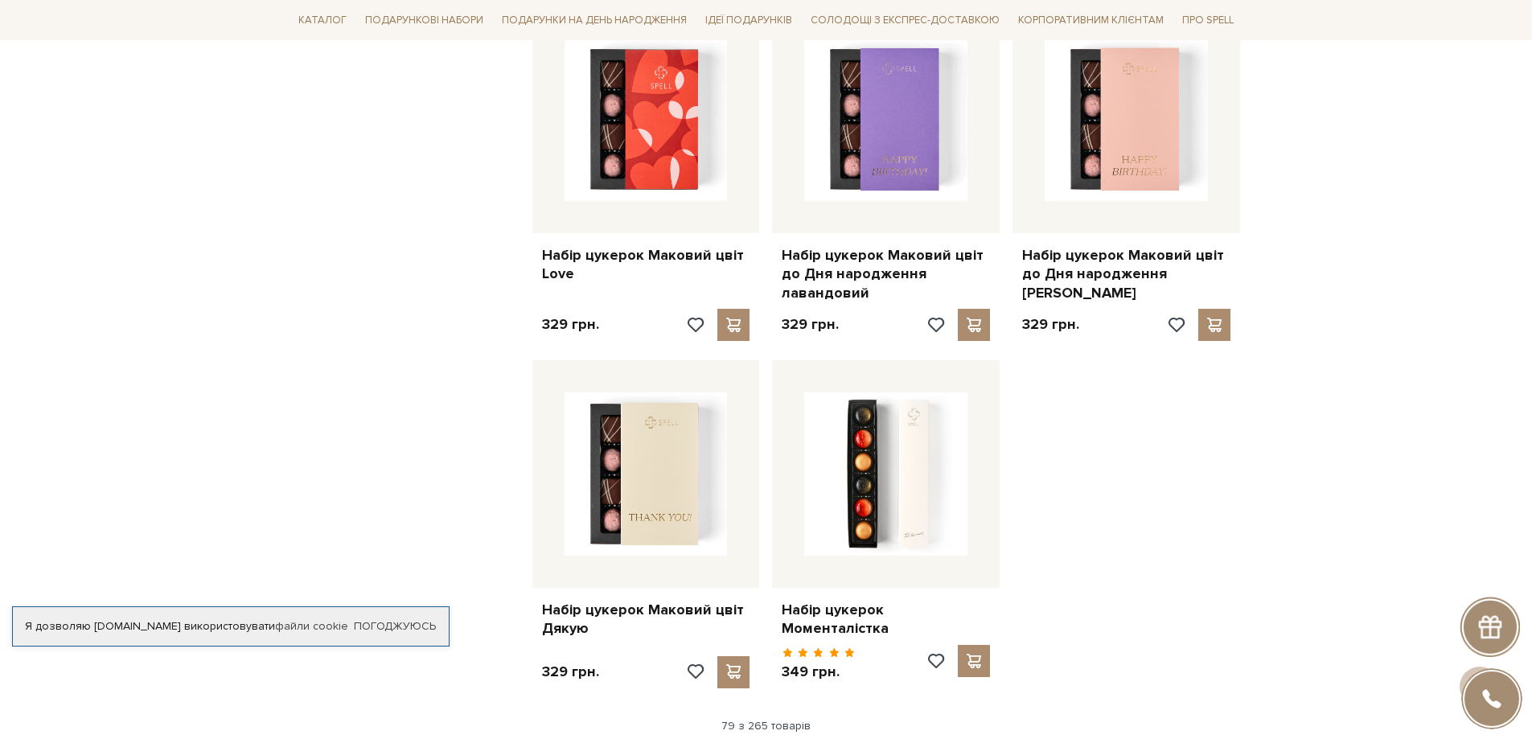
scroll to position [9330, 0]
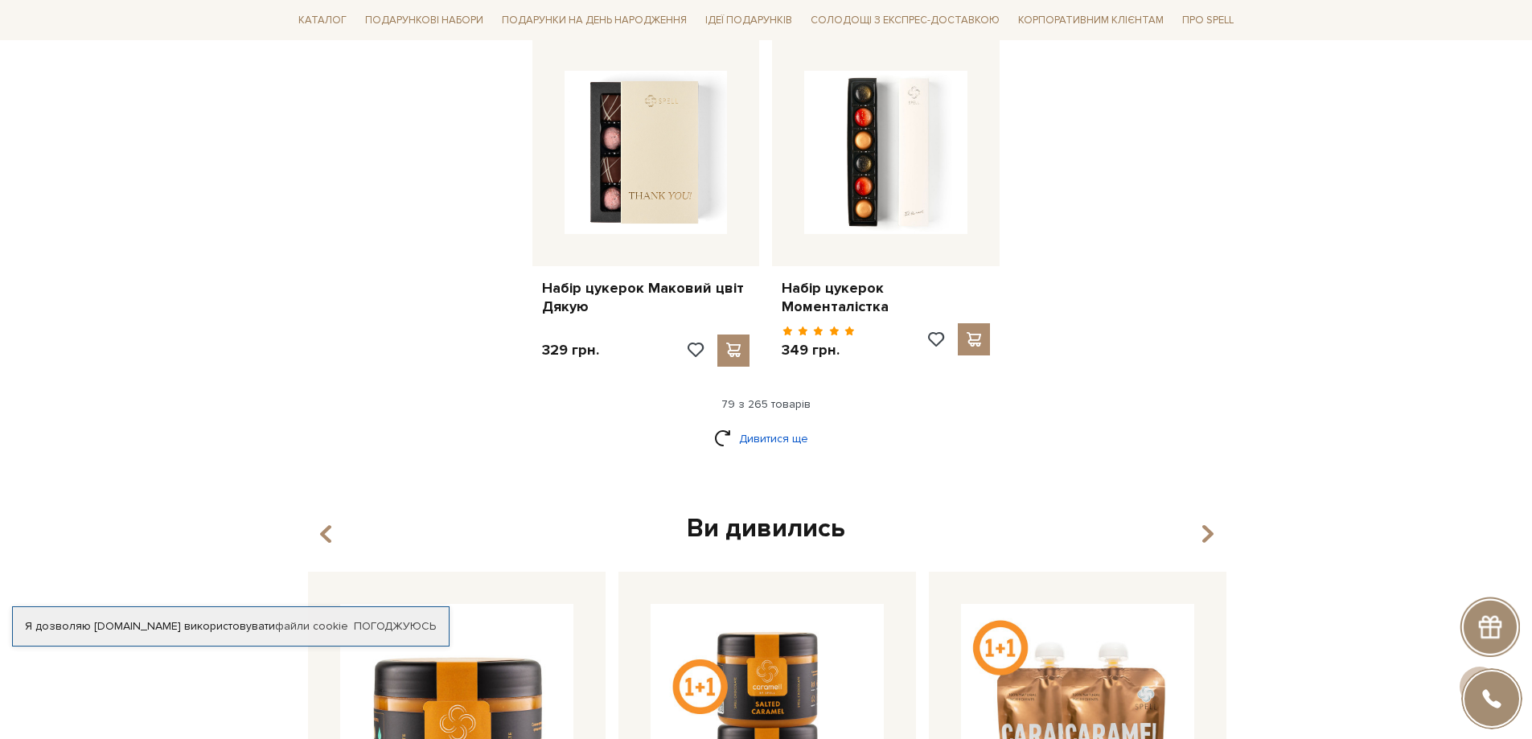
click at [753, 425] on link "Дивитися ще" at bounding box center [766, 439] width 105 height 28
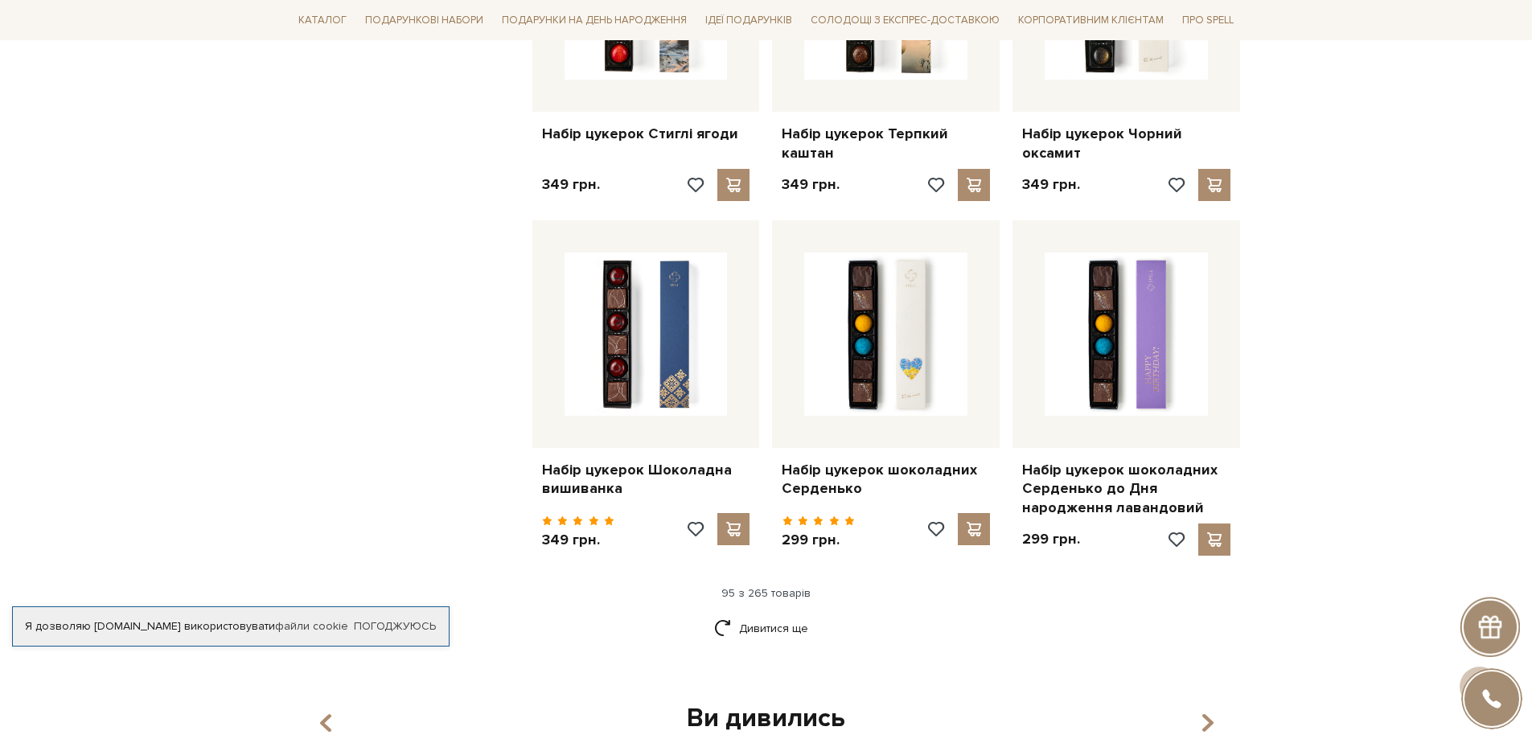
scroll to position [11260, 0]
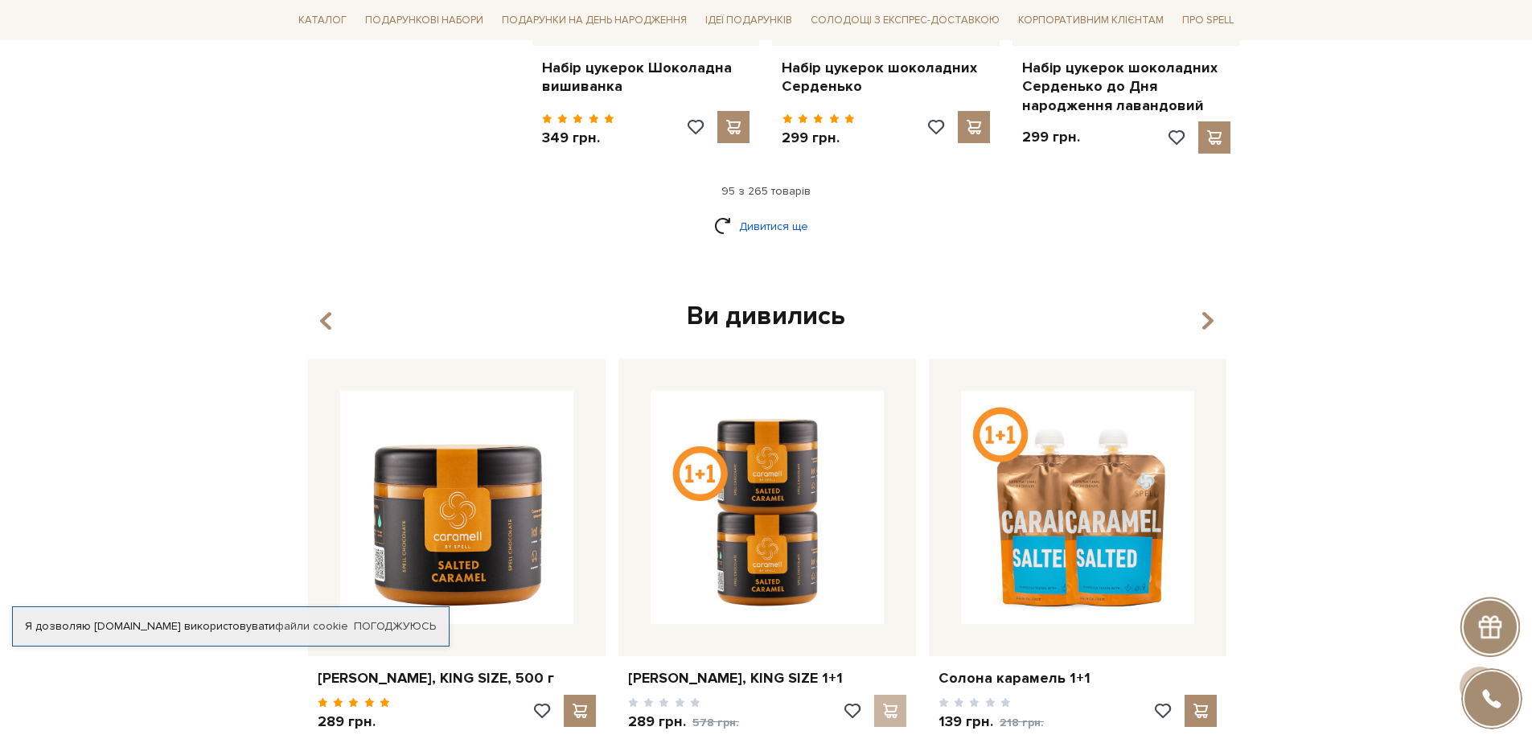
click at [758, 212] on link "Дивитися ще" at bounding box center [766, 226] width 105 height 28
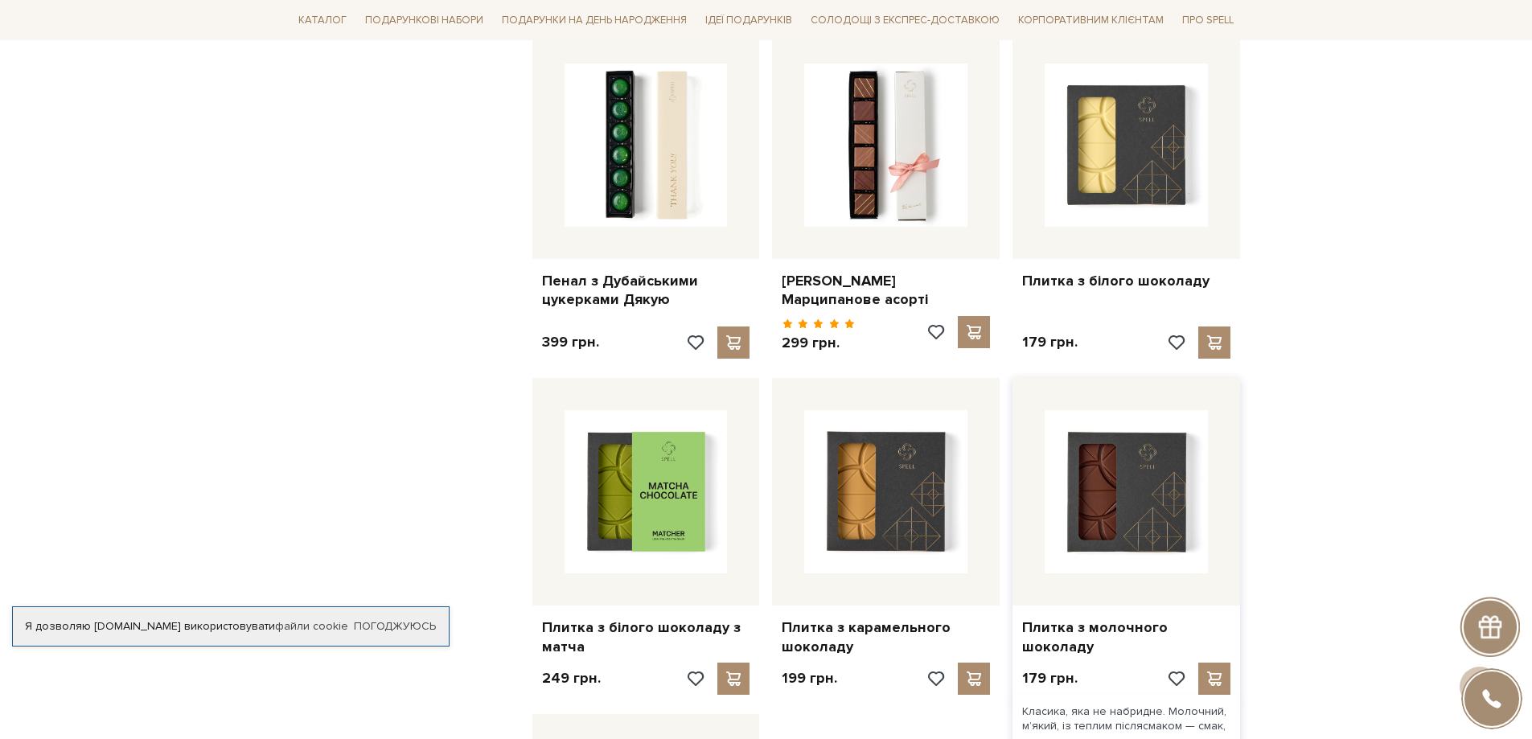
scroll to position [12789, 0]
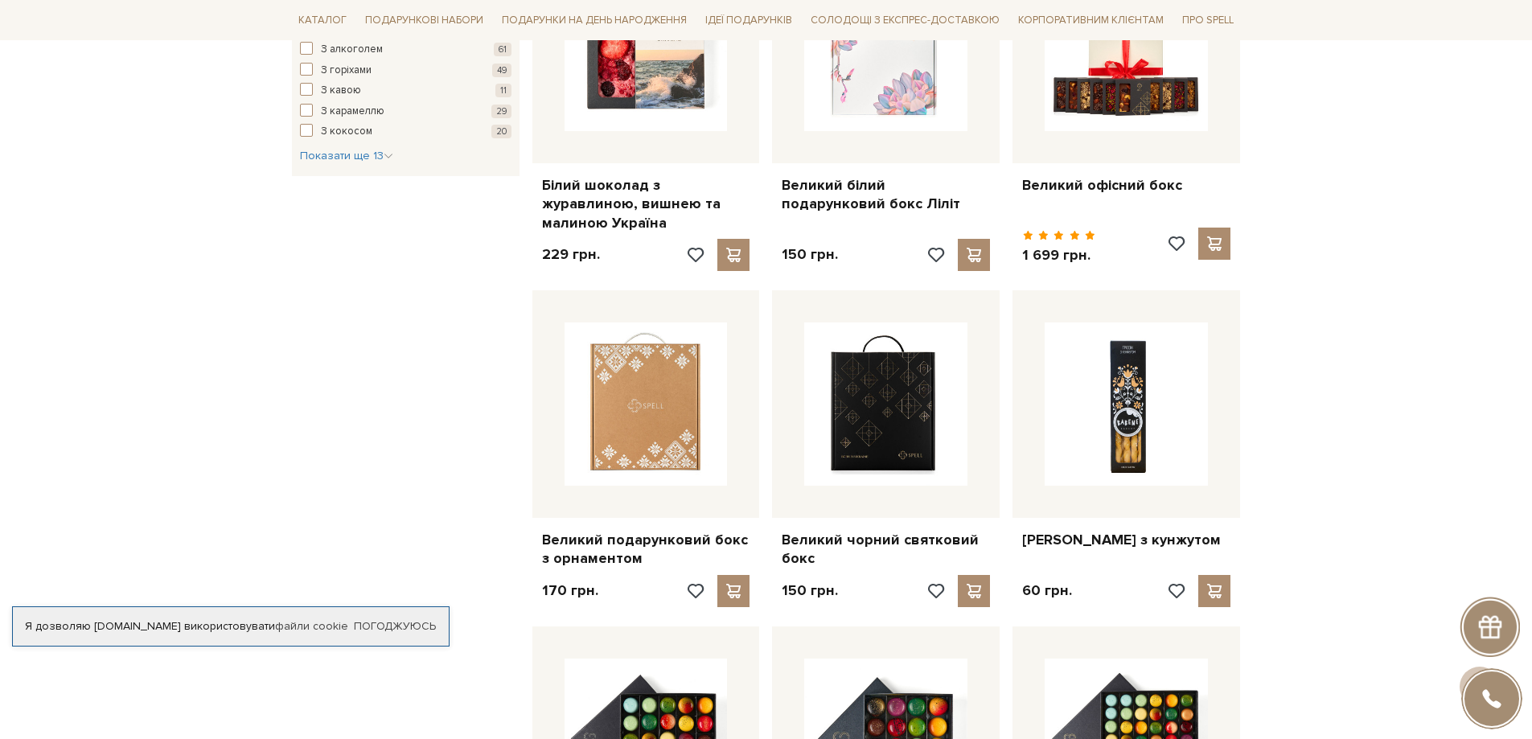
scroll to position [0, 0]
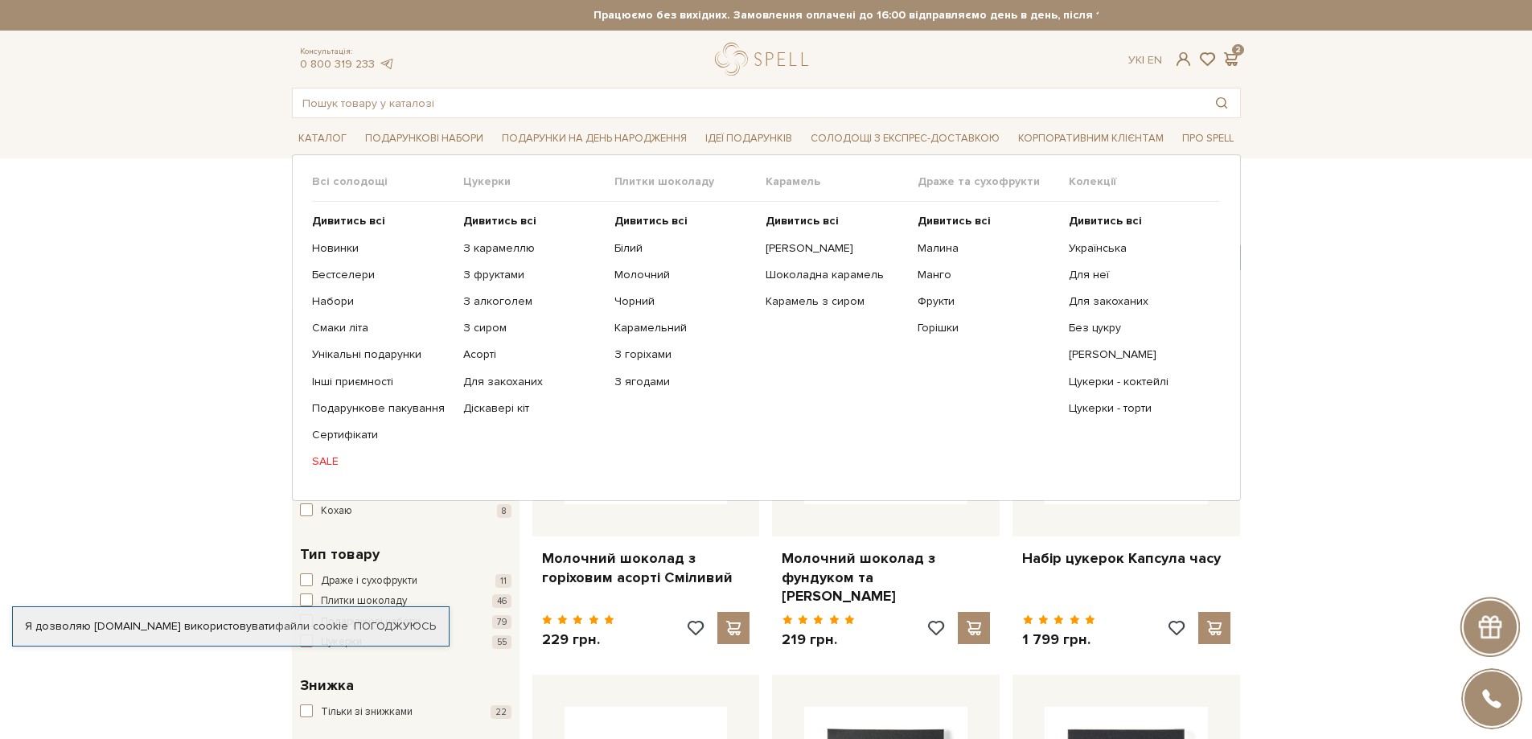
click at [324, 462] on link "SALE" at bounding box center [381, 461] width 139 height 14
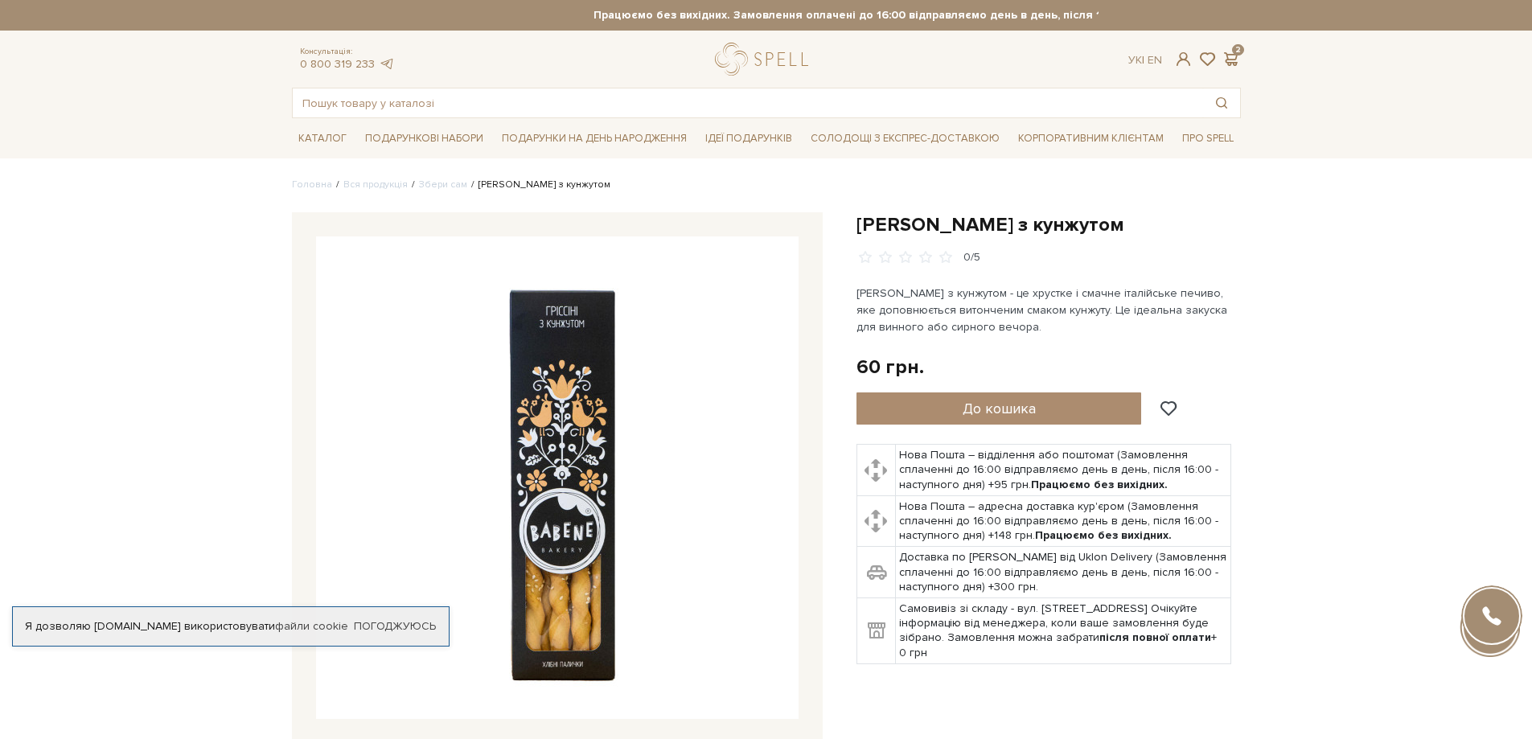
scroll to position [241, 0]
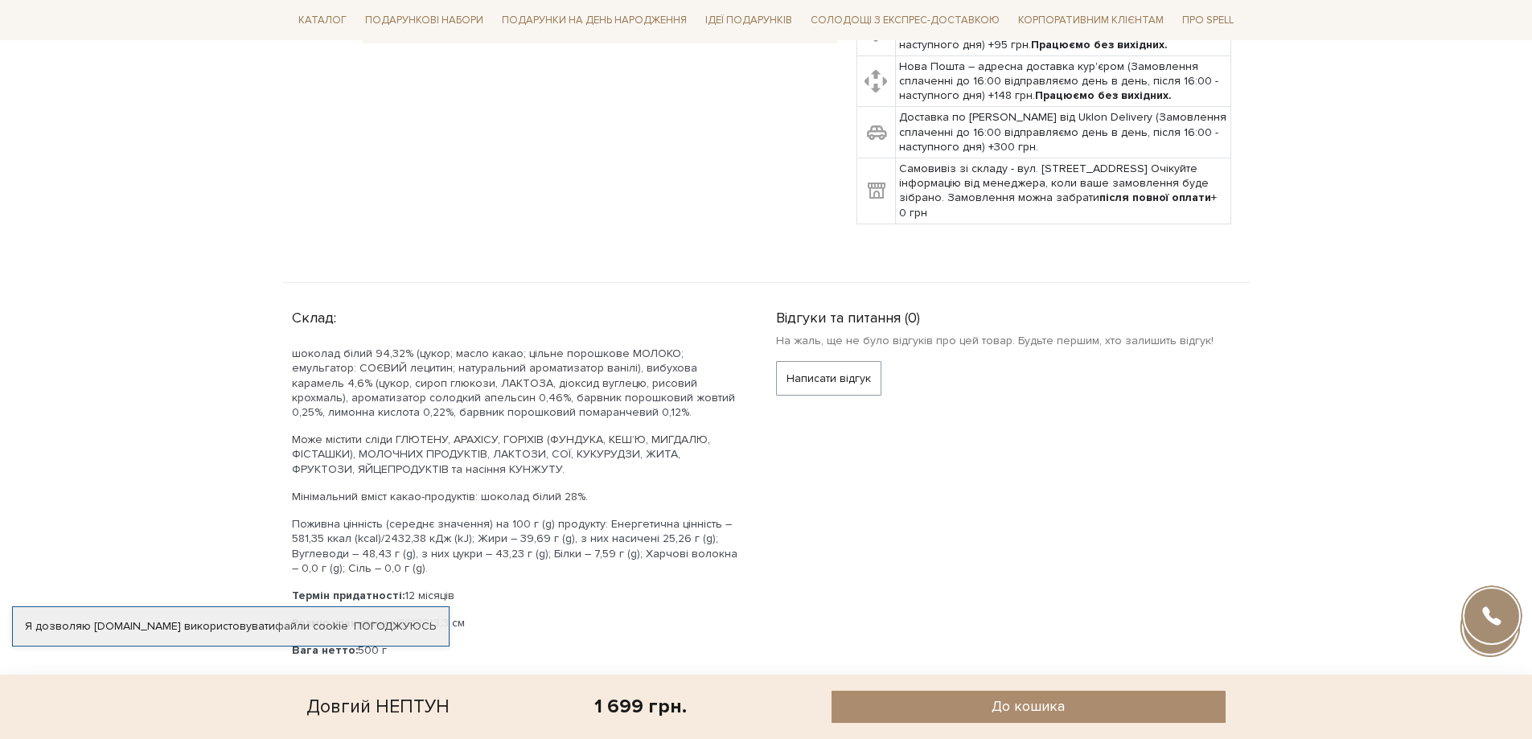
scroll to position [965, 0]
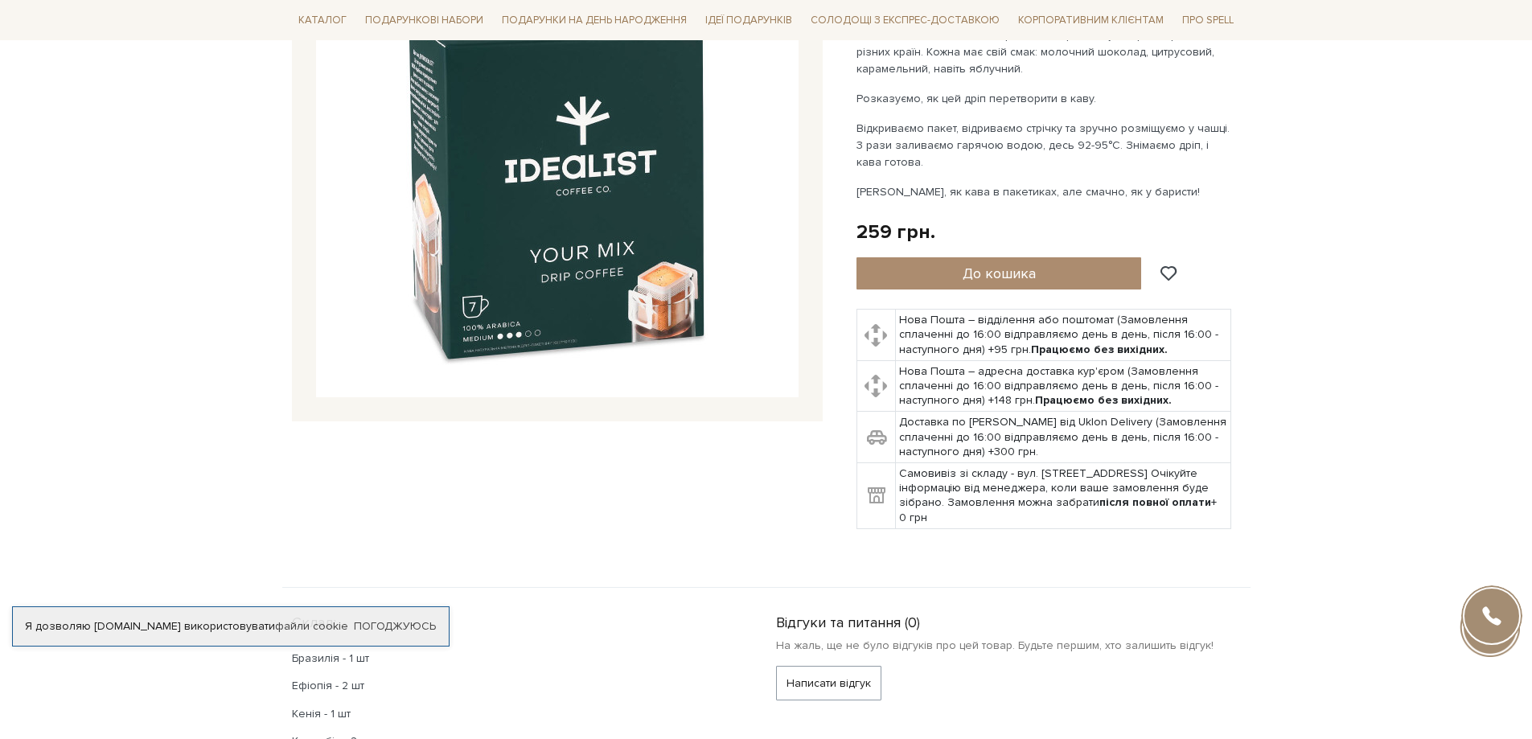
scroll to position [161, 0]
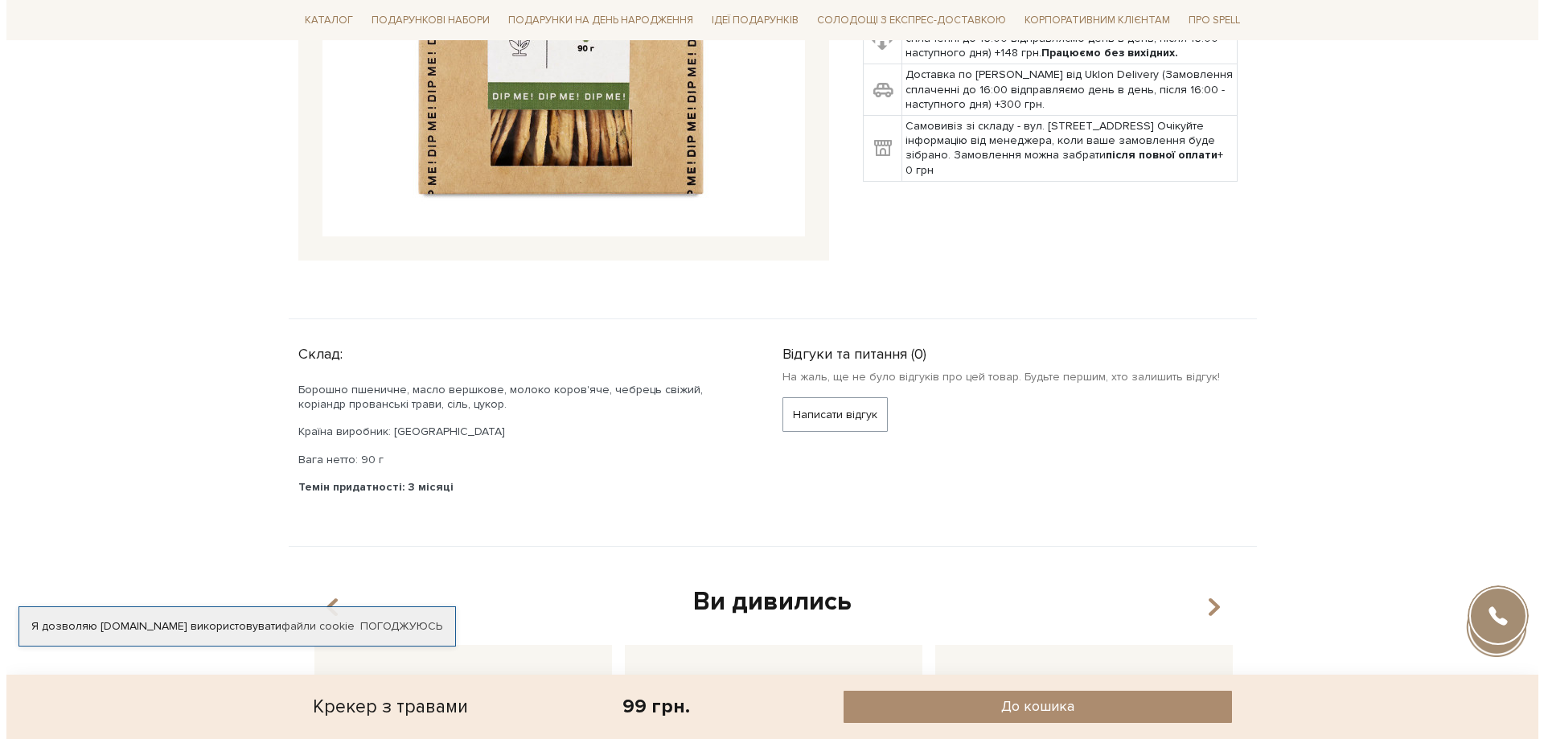
scroll to position [241, 0]
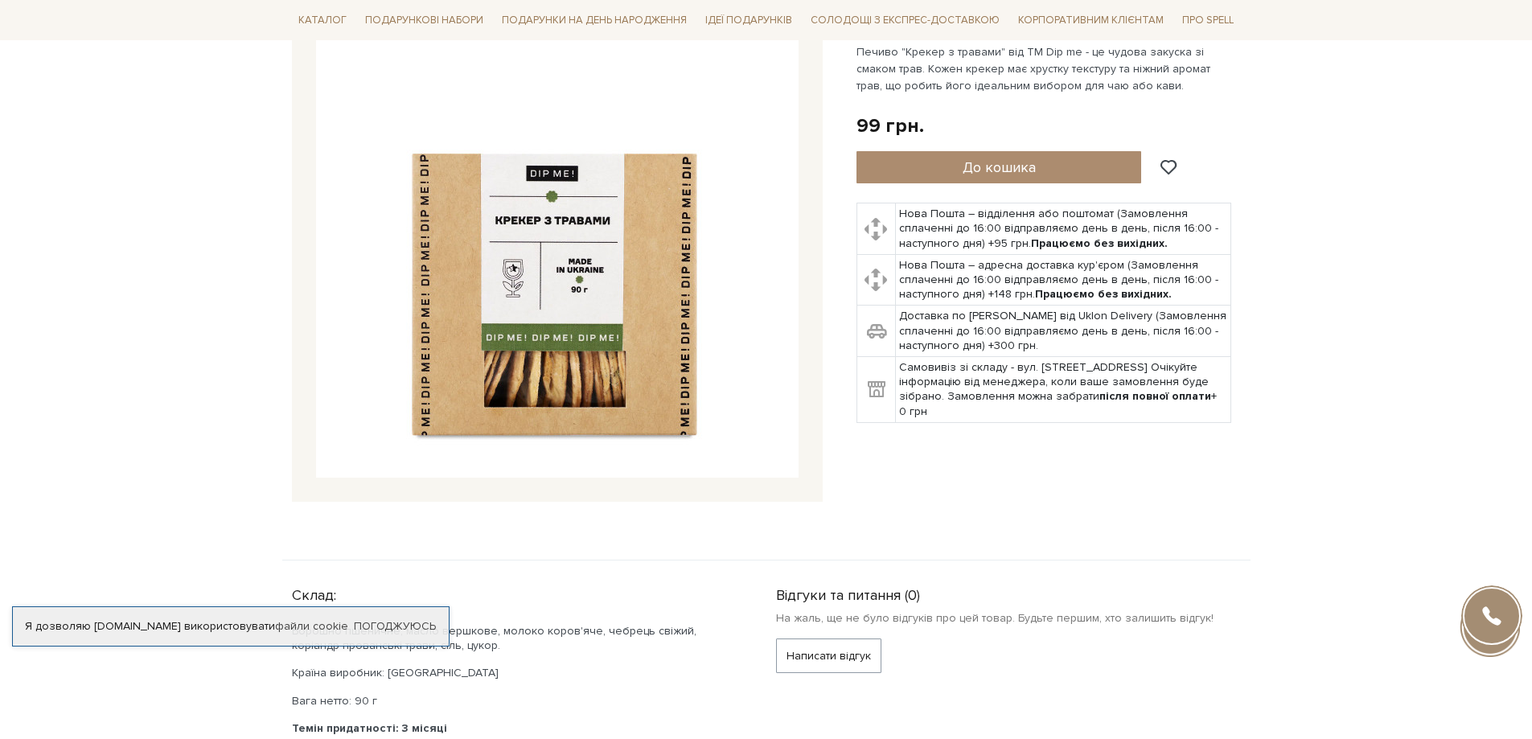
click at [637, 364] on img at bounding box center [557, 236] width 483 height 483
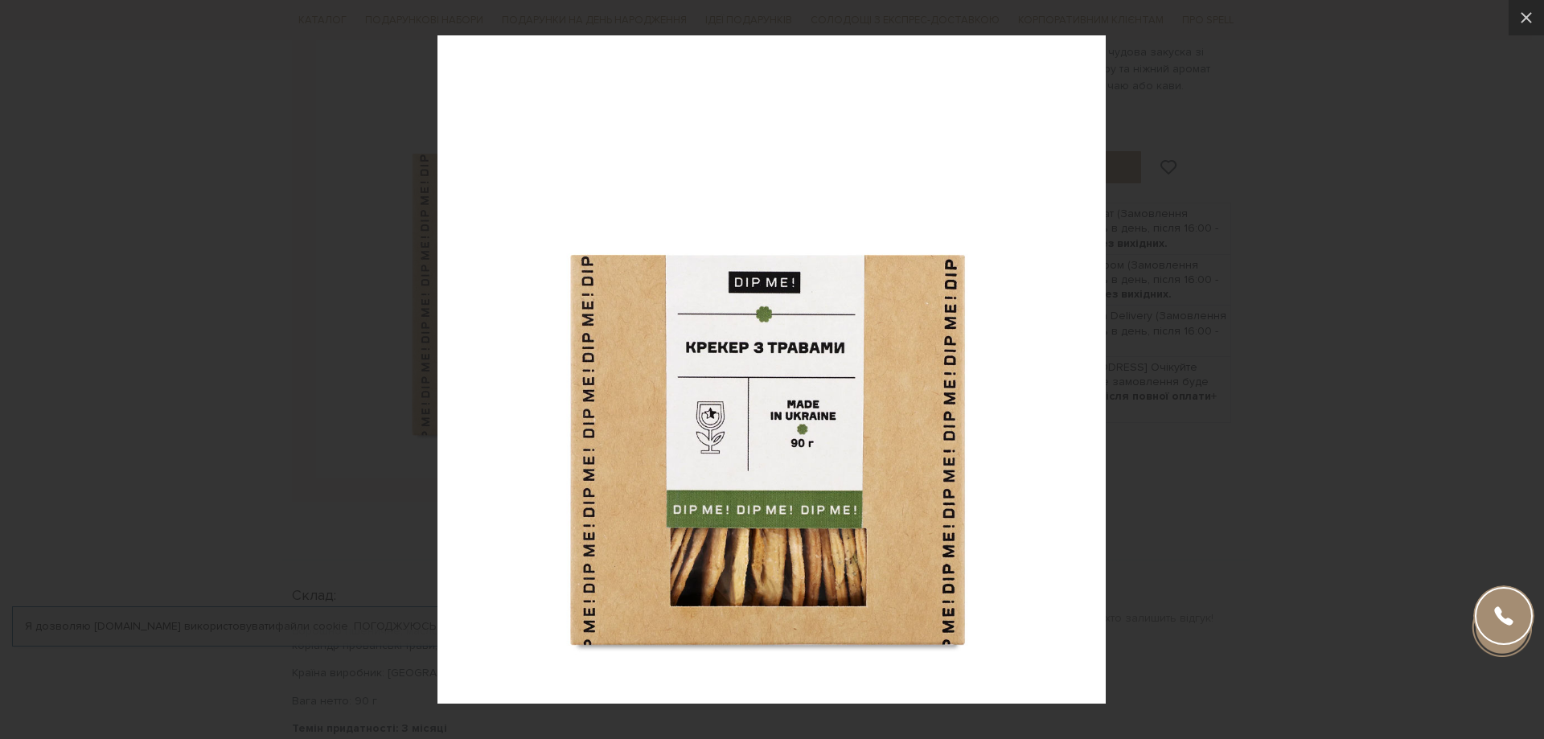
click at [766, 333] on img at bounding box center [772, 369] width 668 height 668
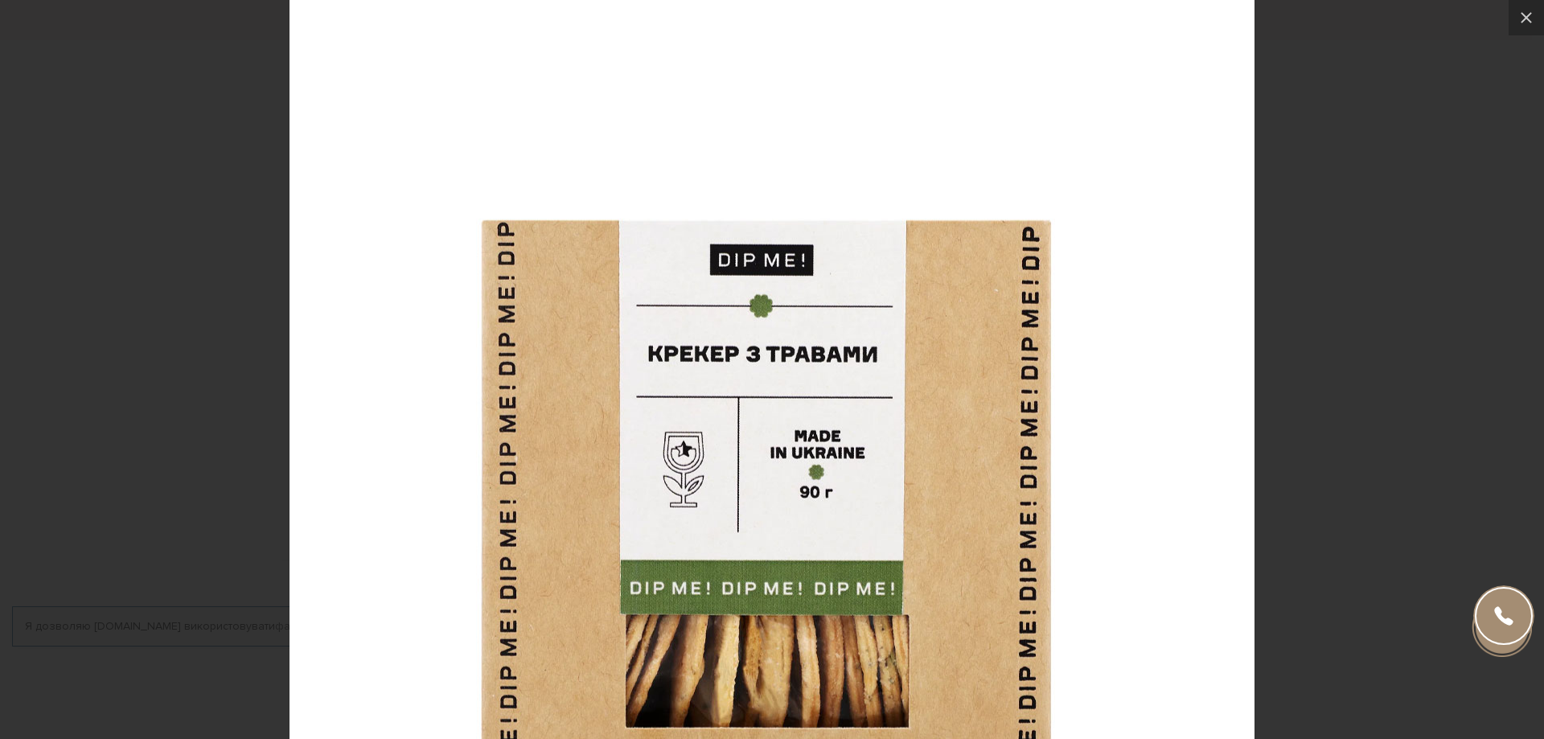
click at [1438, 219] on div at bounding box center [772, 369] width 1544 height 739
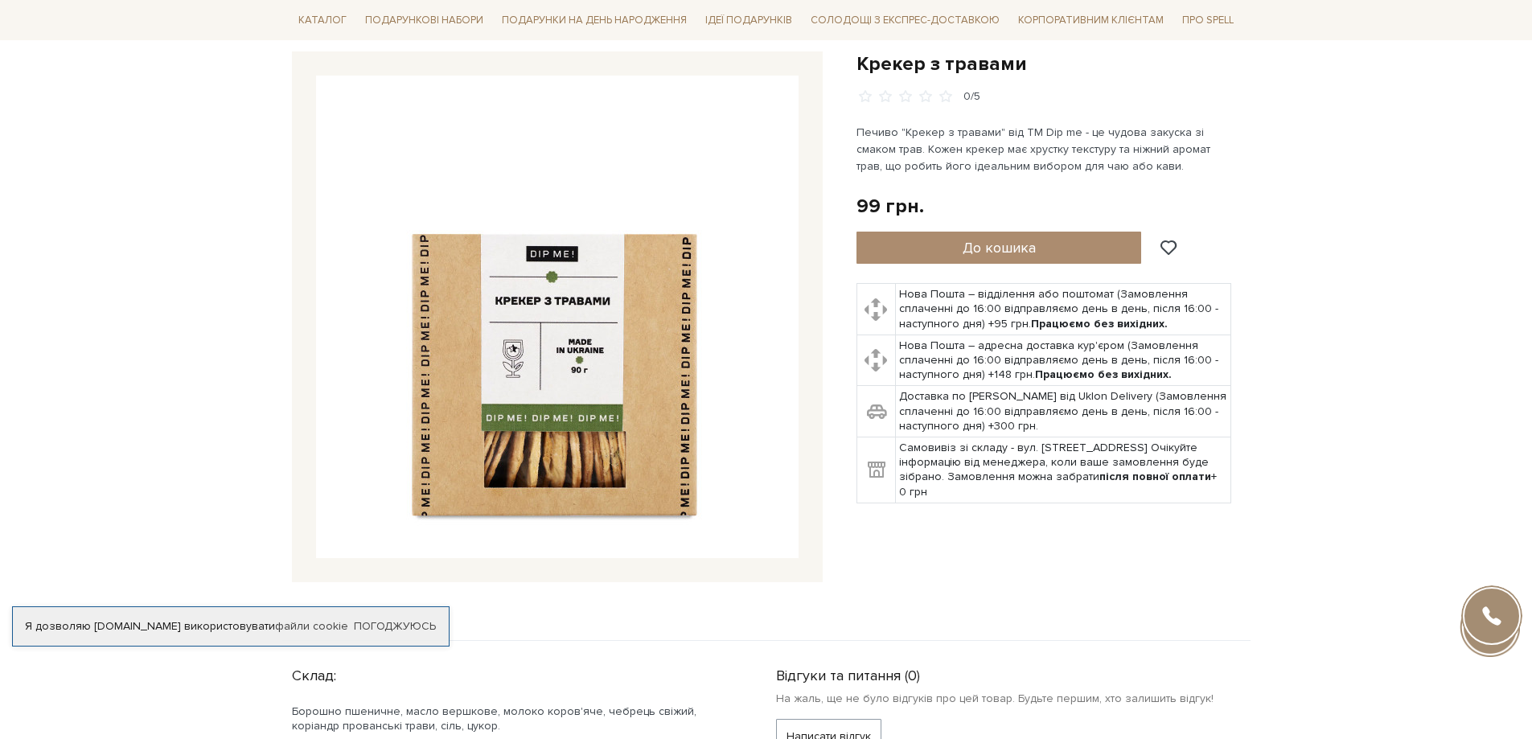
scroll to position [0, 0]
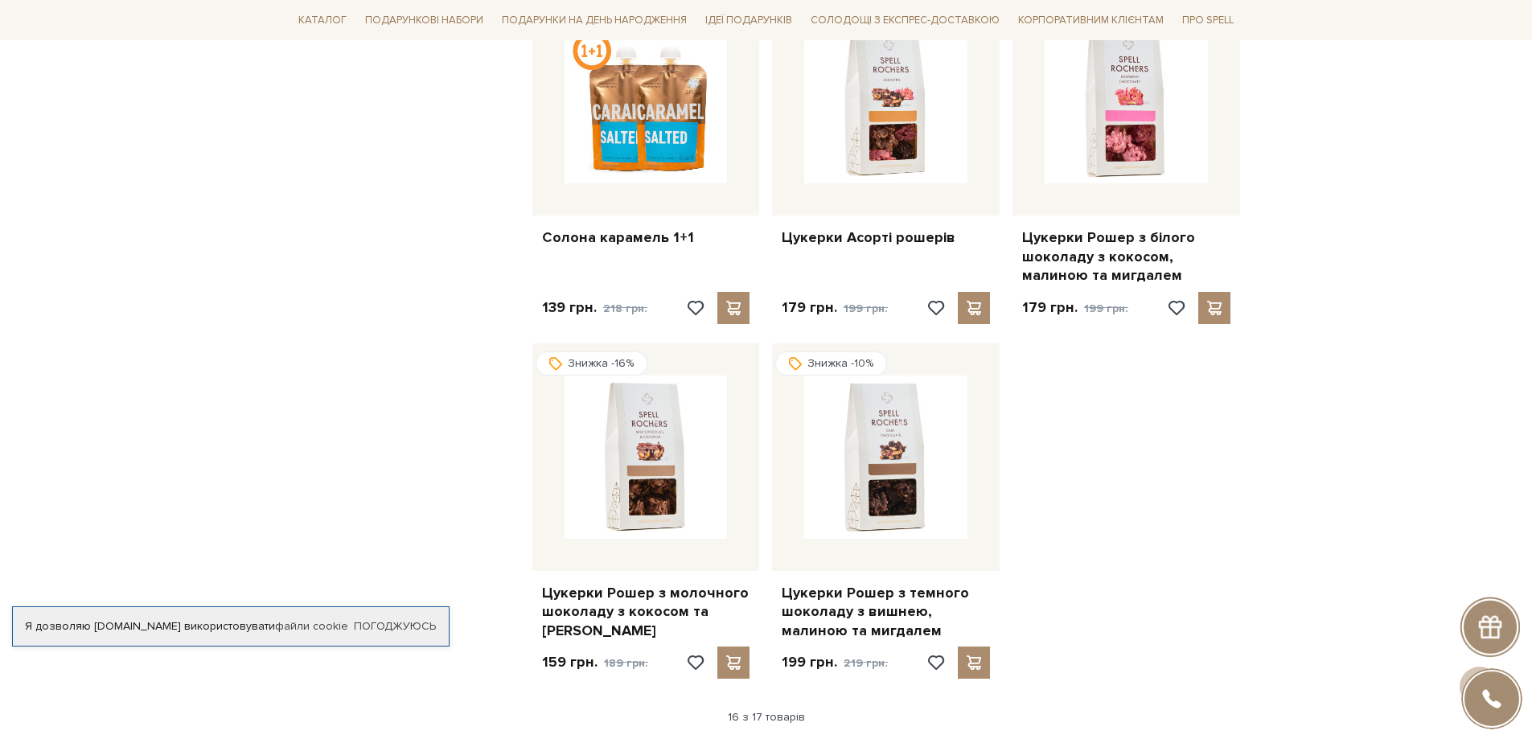
scroll to position [1769, 0]
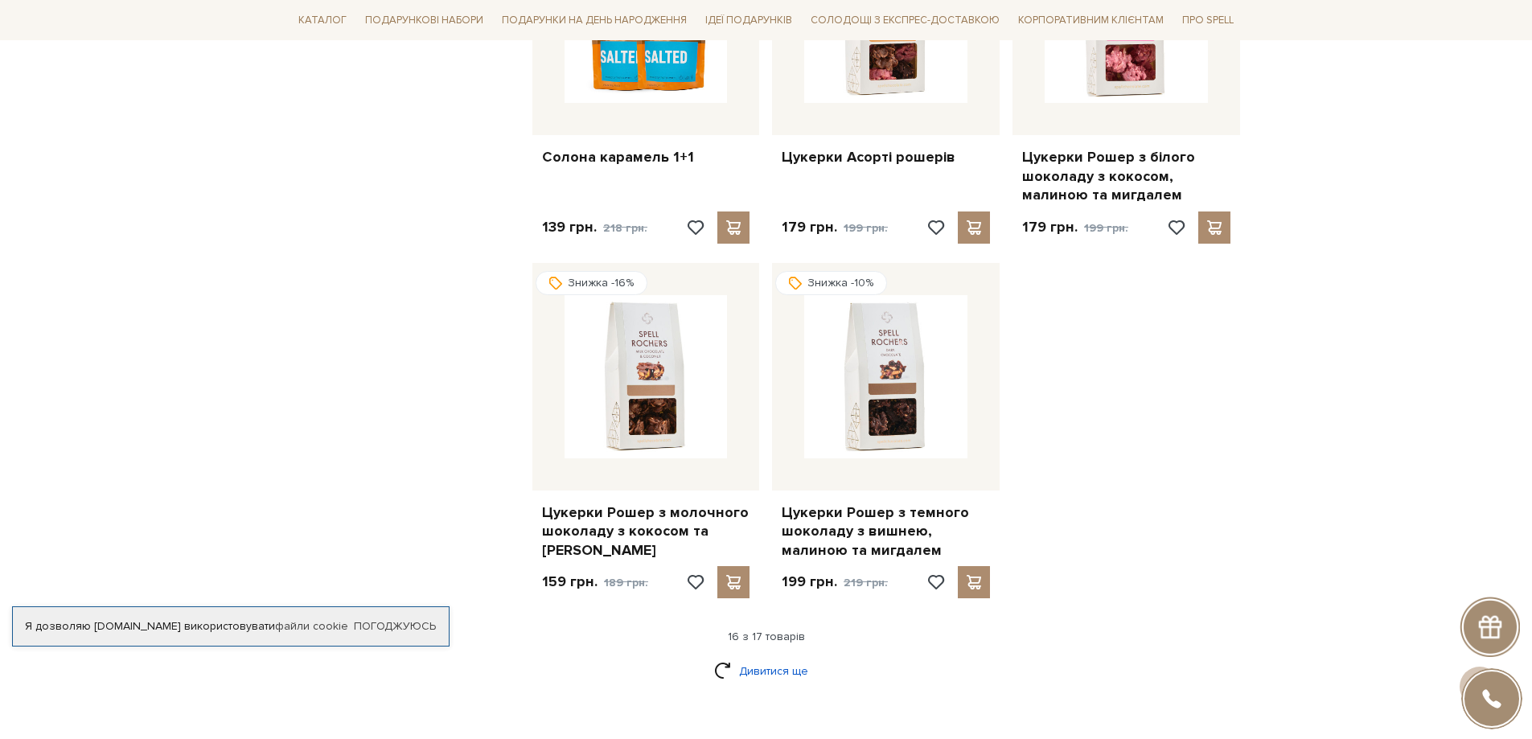
click at [775, 657] on link "Дивитися ще" at bounding box center [766, 671] width 105 height 28
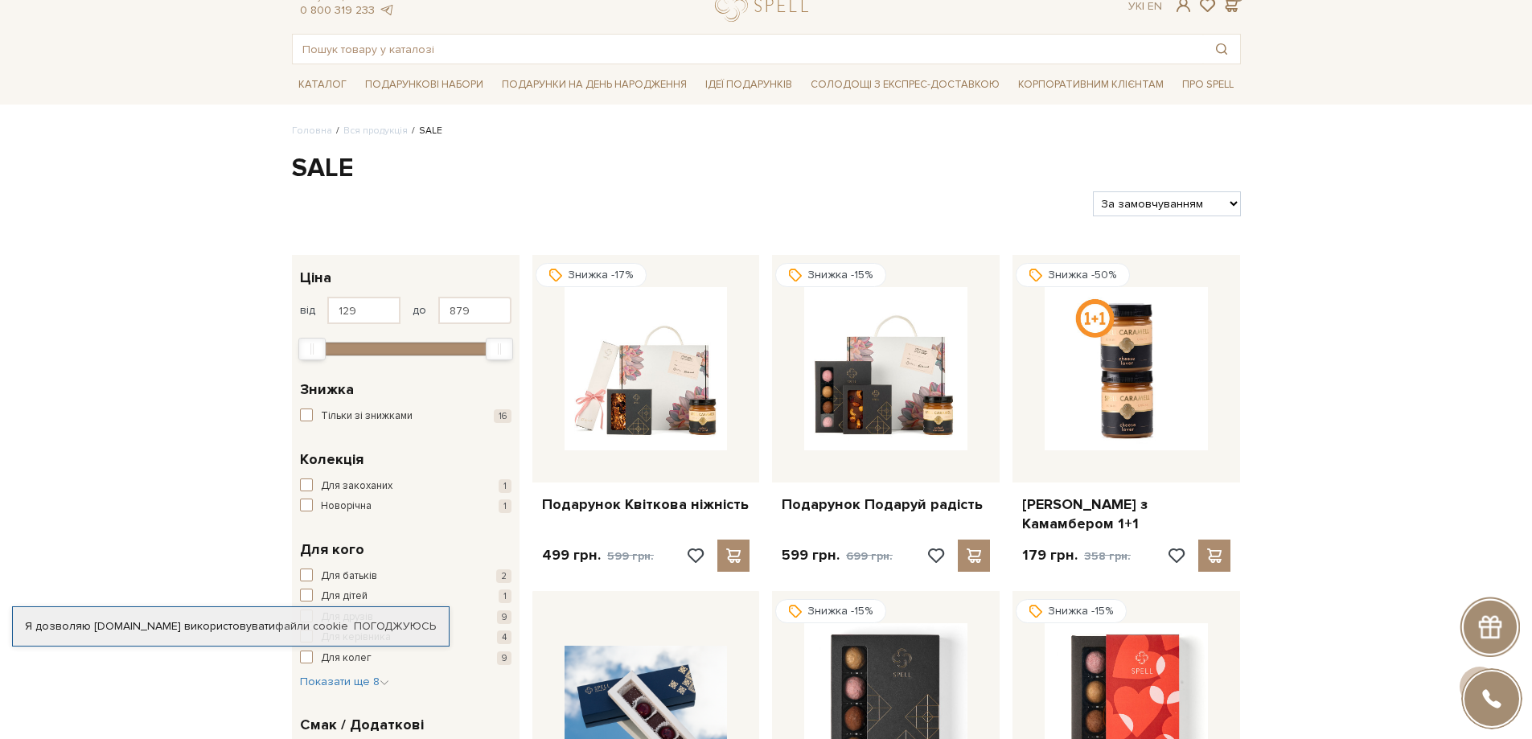
scroll to position [0, 0]
